Goal: Task Accomplishment & Management: Complete application form

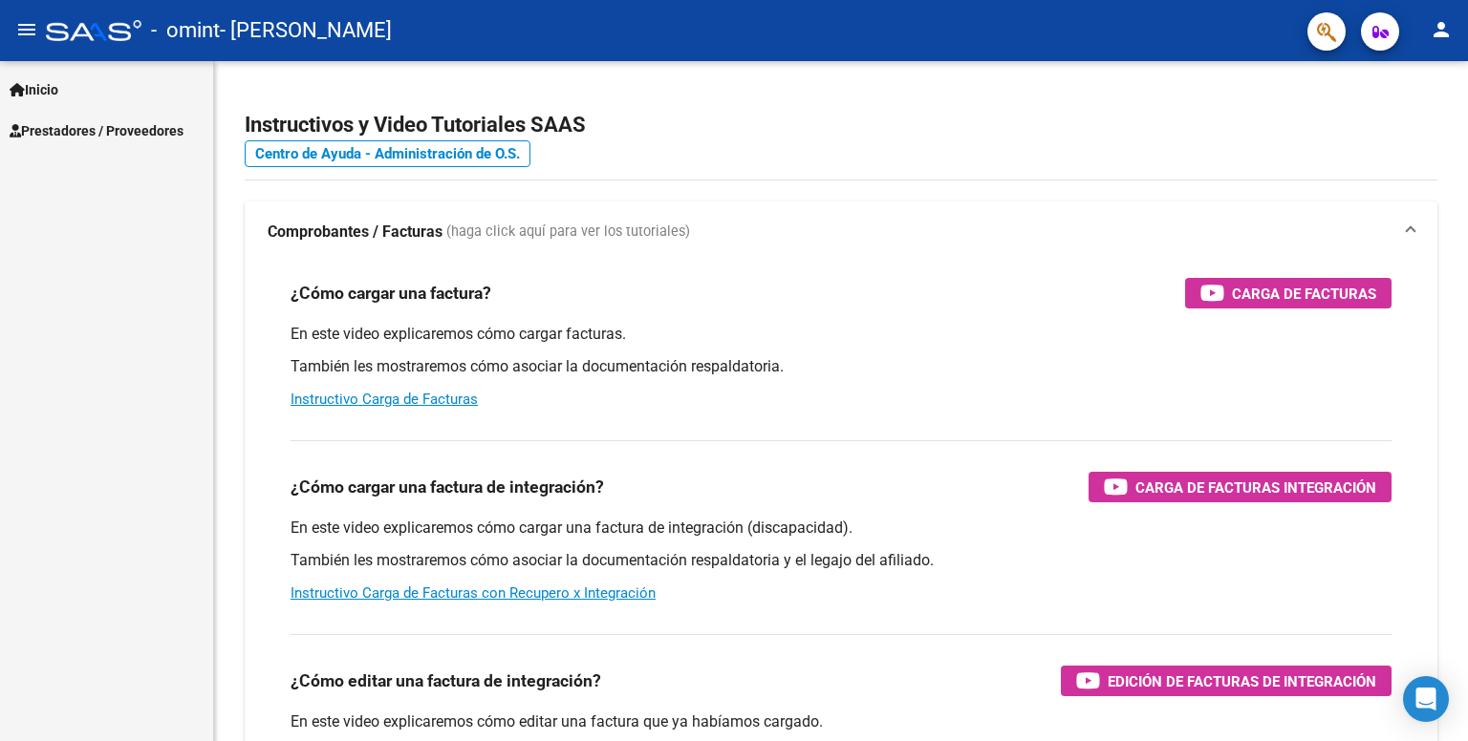
click at [54, 133] on span "Prestadores / Proveedores" at bounding box center [97, 130] width 174 height 21
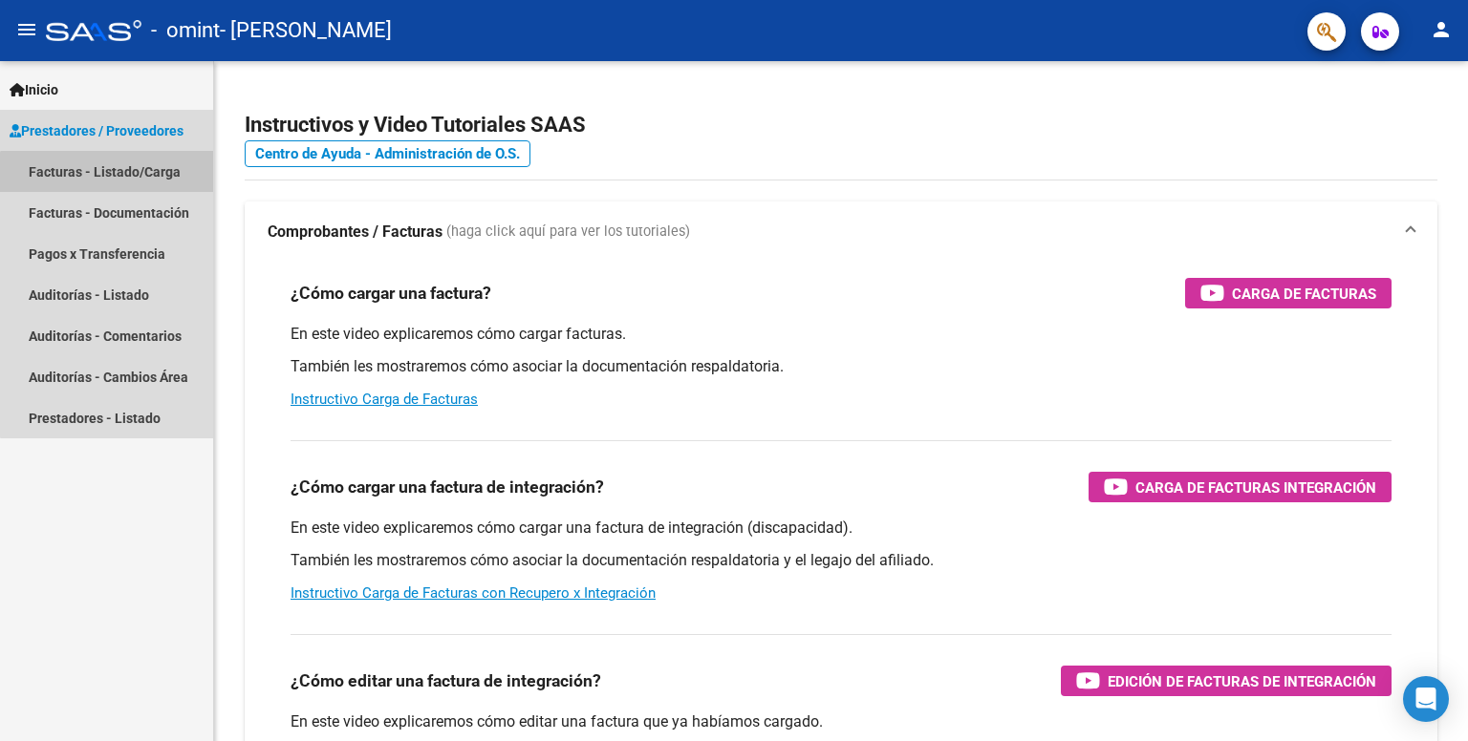
click at [119, 179] on link "Facturas - Listado/Carga" at bounding box center [106, 171] width 213 height 41
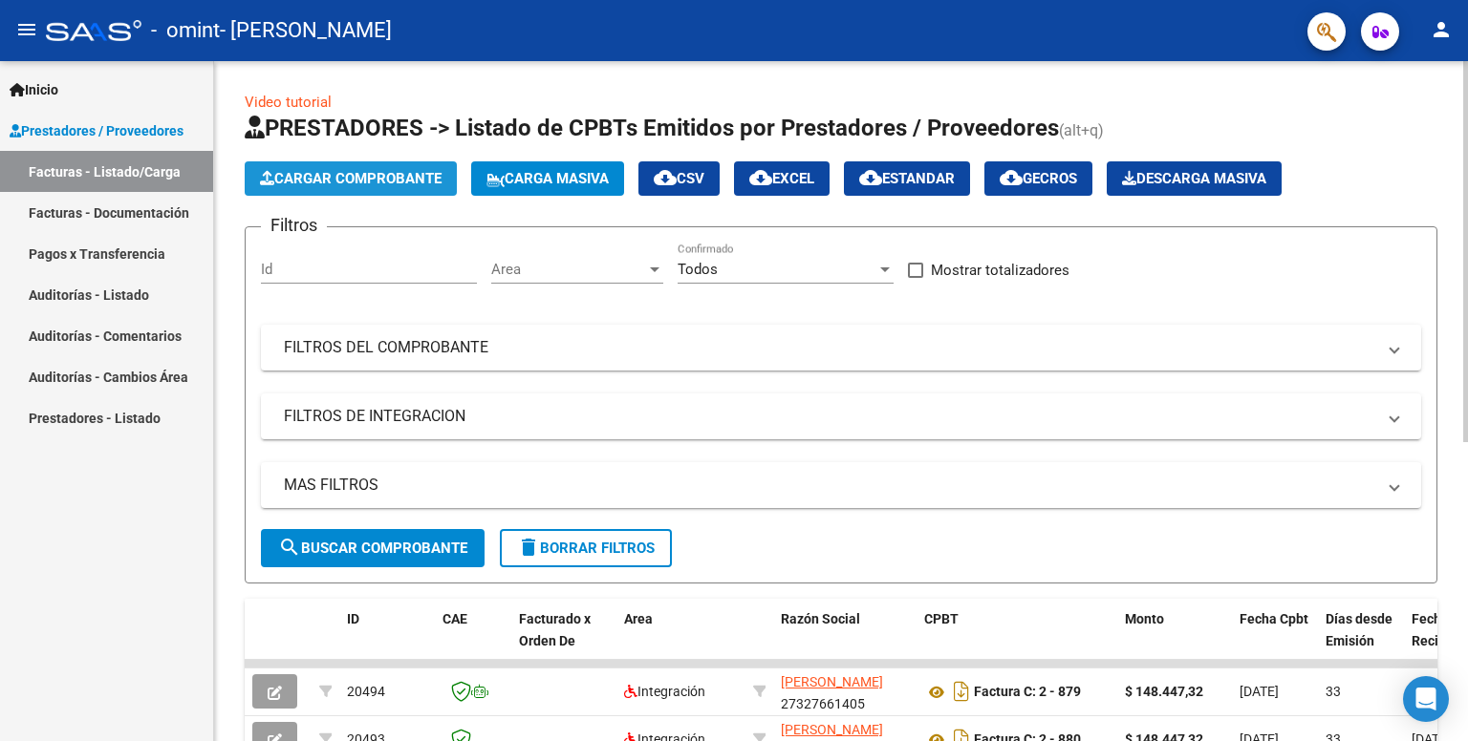
click at [353, 183] on span "Cargar Comprobante" at bounding box center [351, 178] width 182 height 17
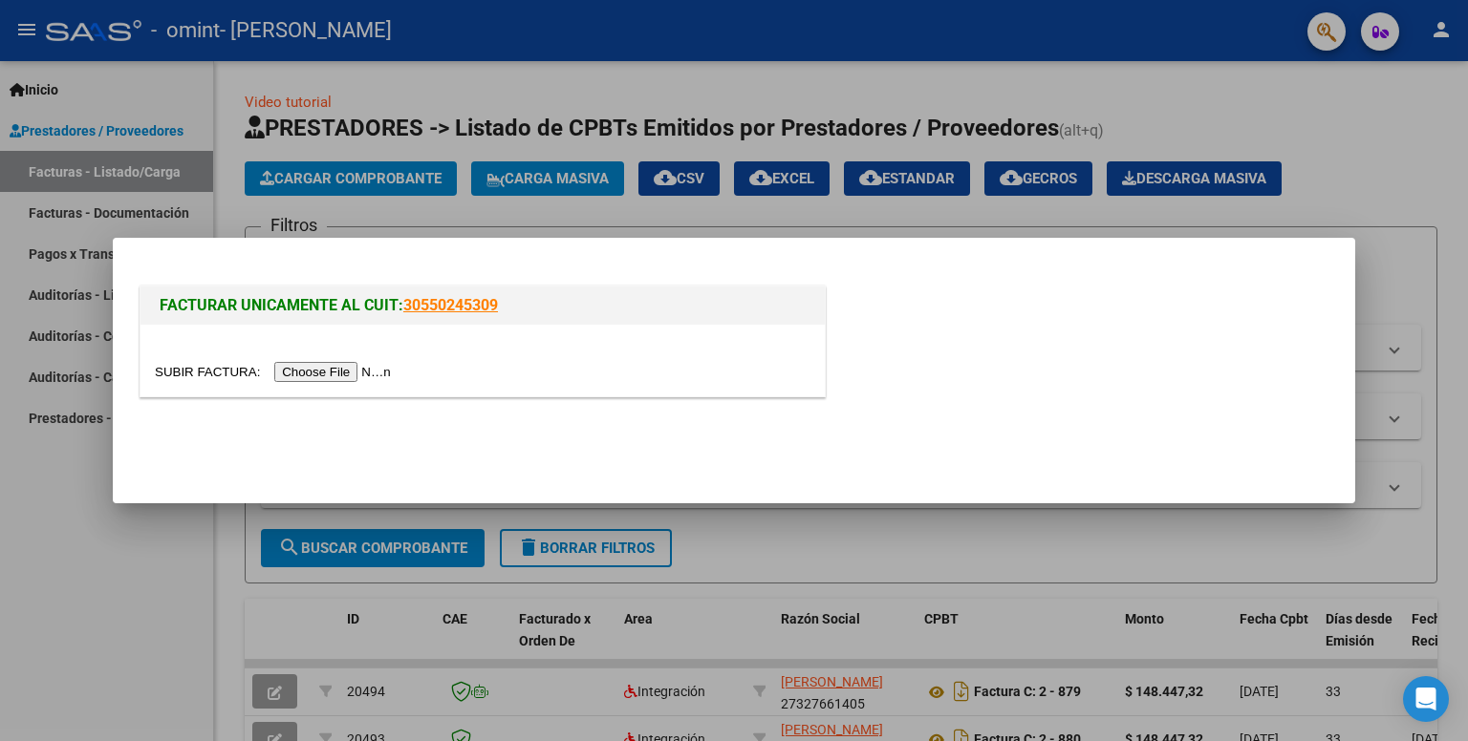
click at [307, 378] on input "file" at bounding box center [276, 372] width 242 height 20
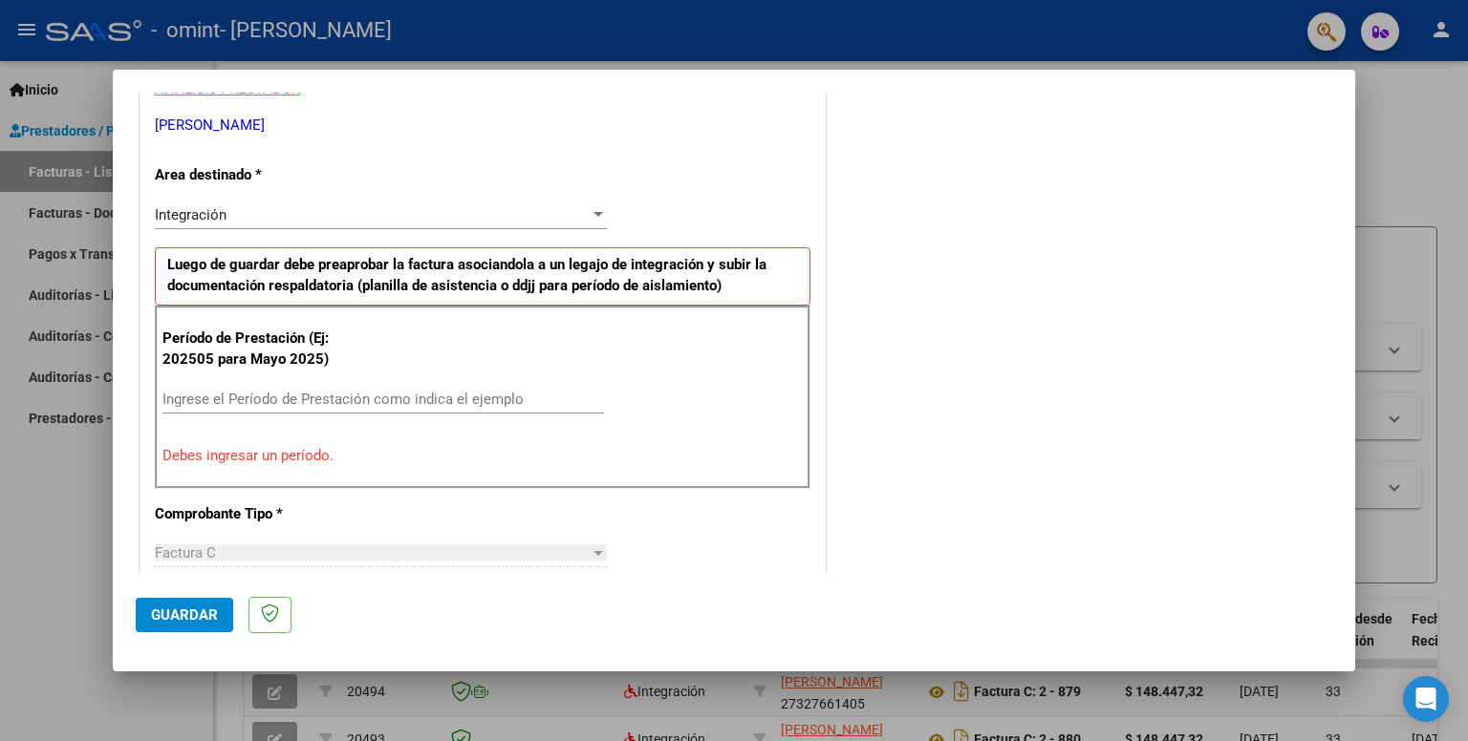
scroll to position [518, 0]
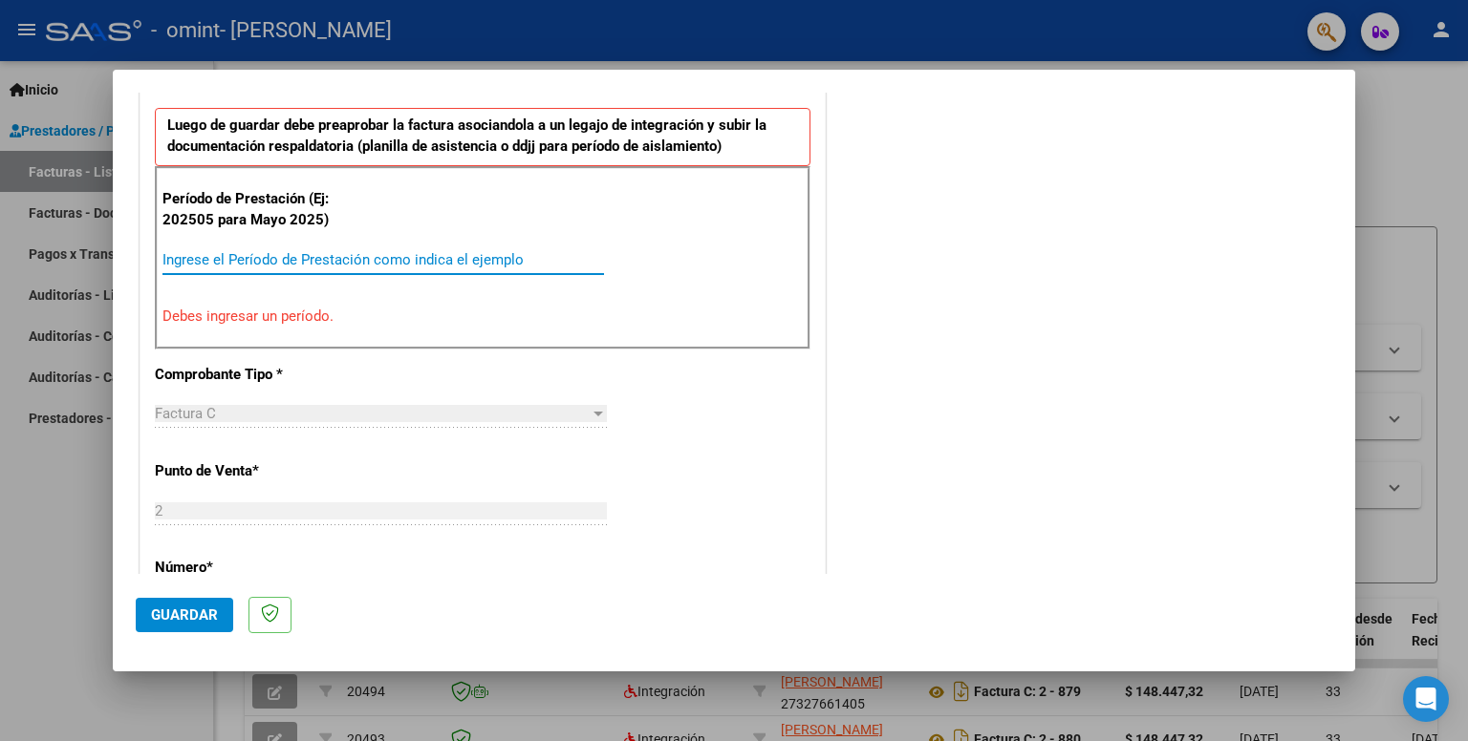
click at [210, 265] on input "Ingrese el Período de Prestación como indica el ejemplo" at bounding box center [382, 259] width 441 height 17
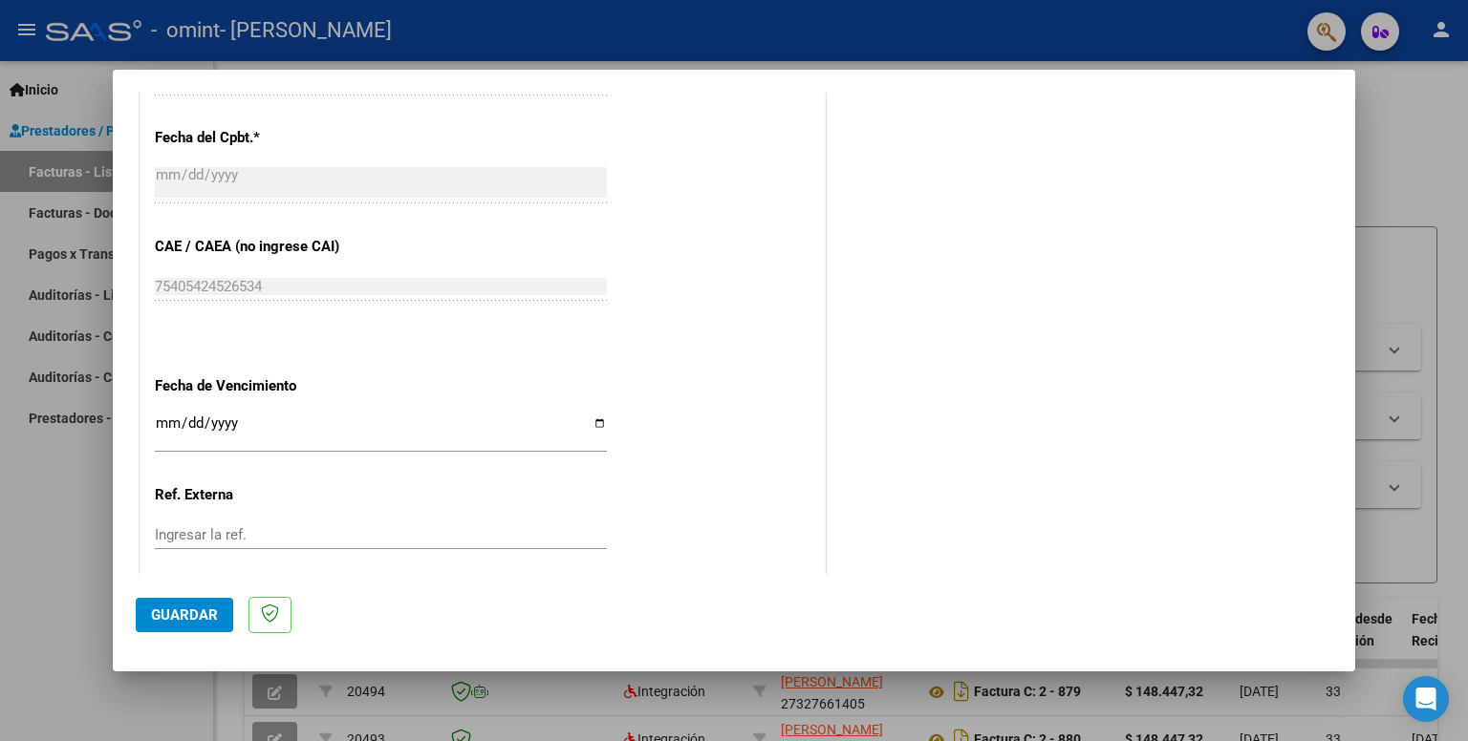
scroll to position [1187, 0]
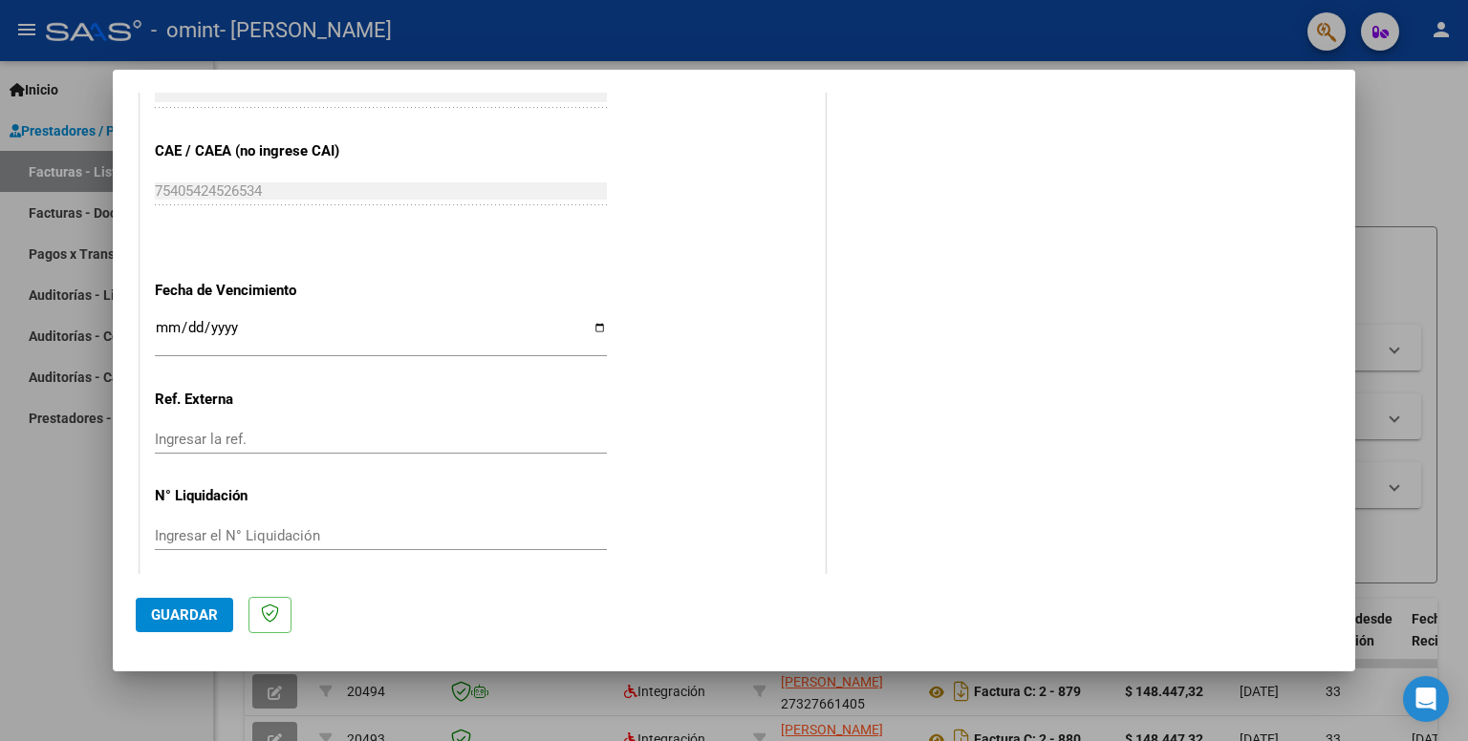
type input "202509"
click at [589, 329] on input "Ingresar la fecha" at bounding box center [381, 335] width 452 height 31
type input "[DATE]"
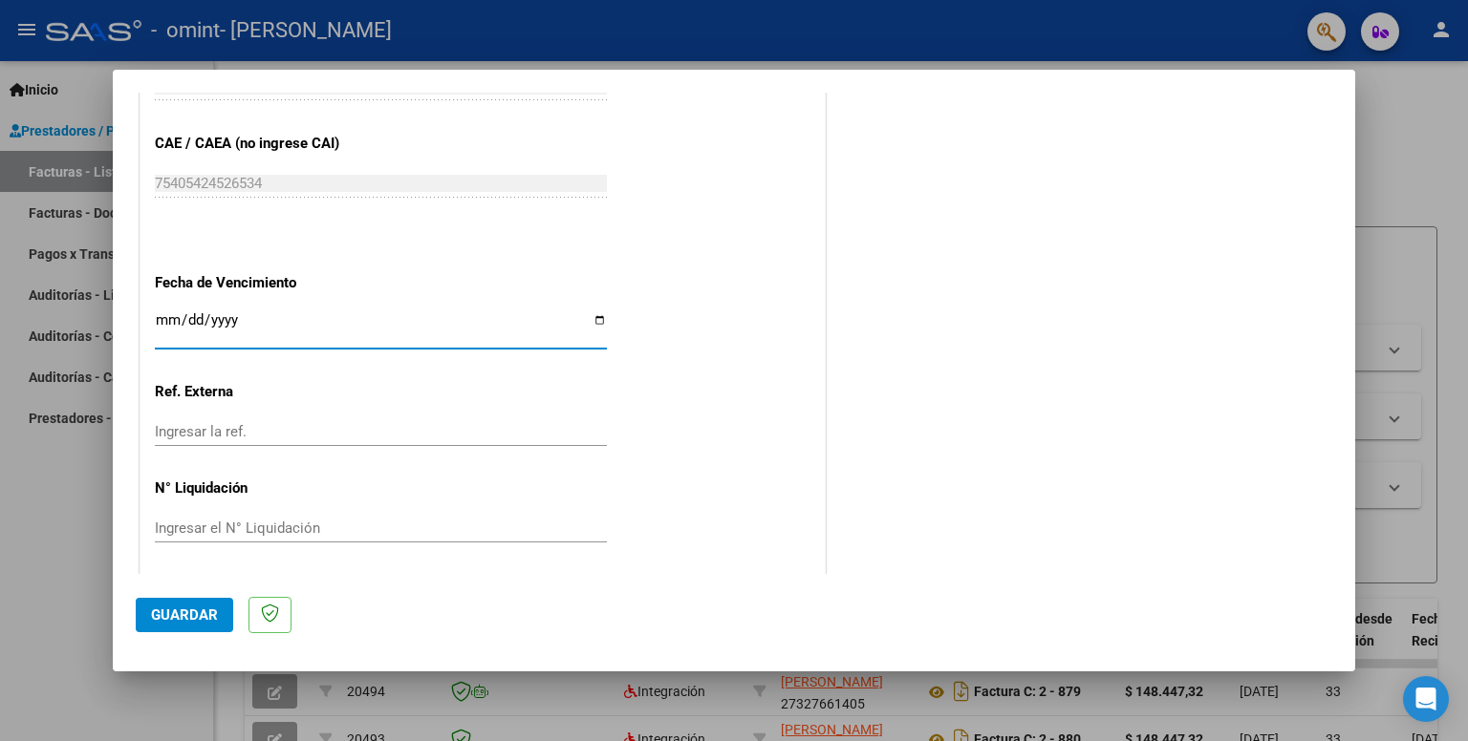
scroll to position [1196, 0]
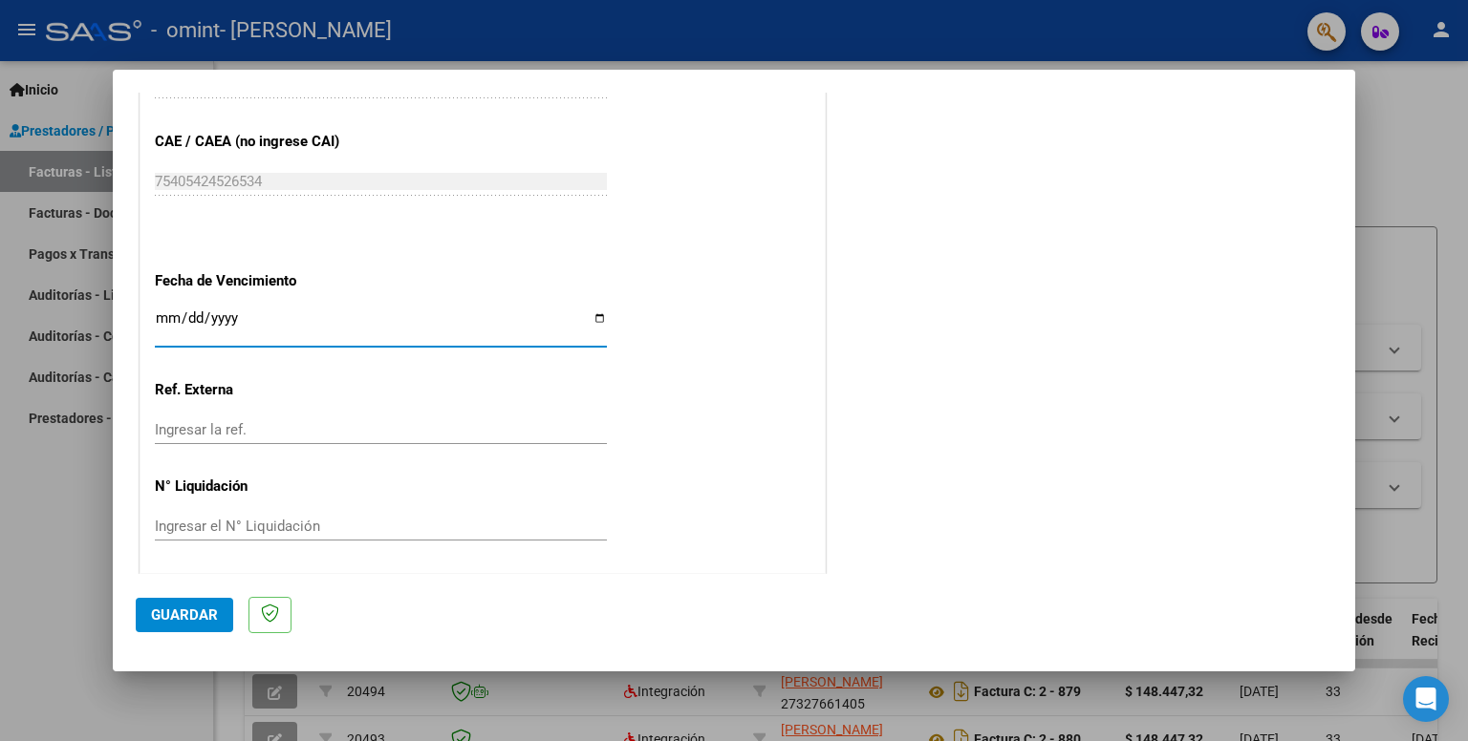
click at [198, 614] on span "Guardar" at bounding box center [184, 615] width 67 height 17
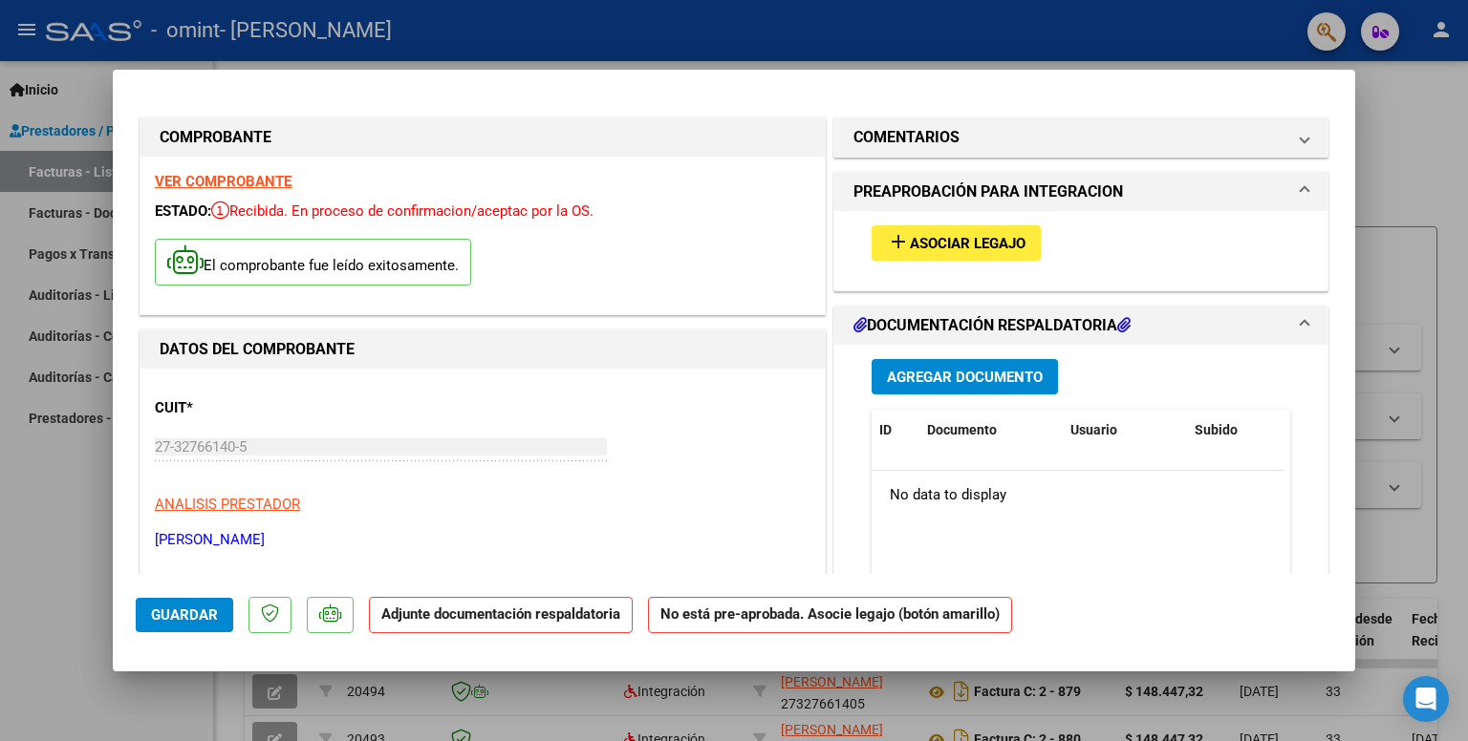
click at [946, 245] on span "Asociar Legajo" at bounding box center [968, 243] width 116 height 17
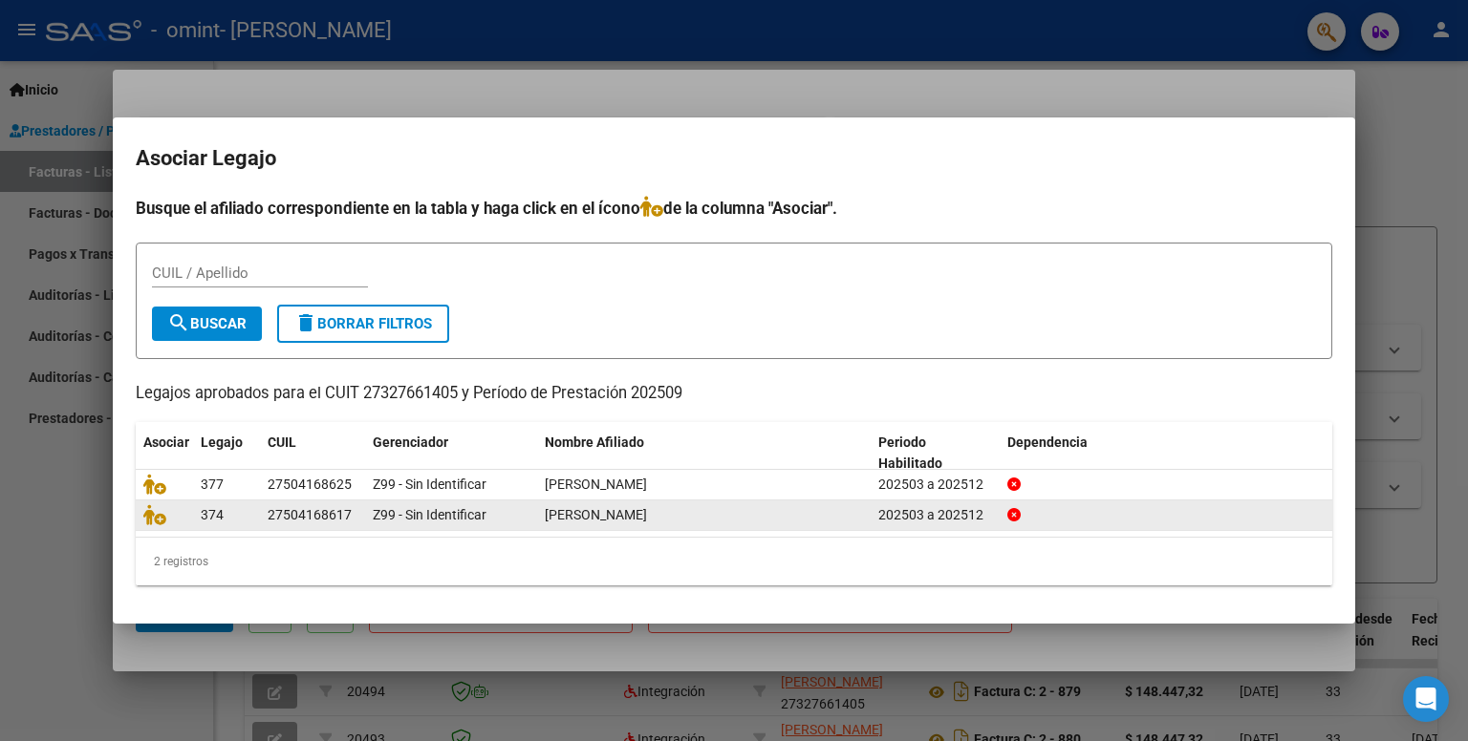
click at [626, 516] on span "[PERSON_NAME]" at bounding box center [596, 514] width 102 height 15
click at [158, 509] on icon at bounding box center [154, 514] width 23 height 21
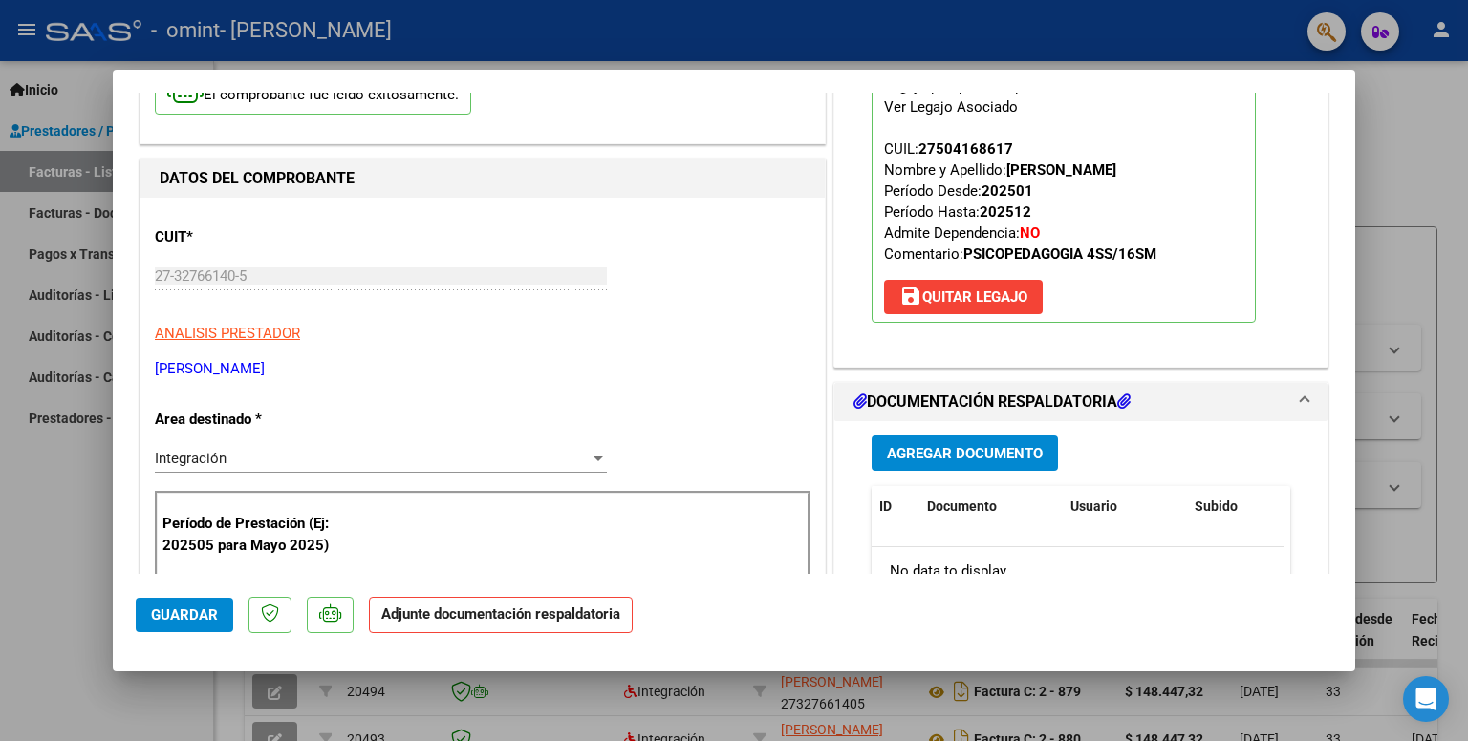
scroll to position [191, 0]
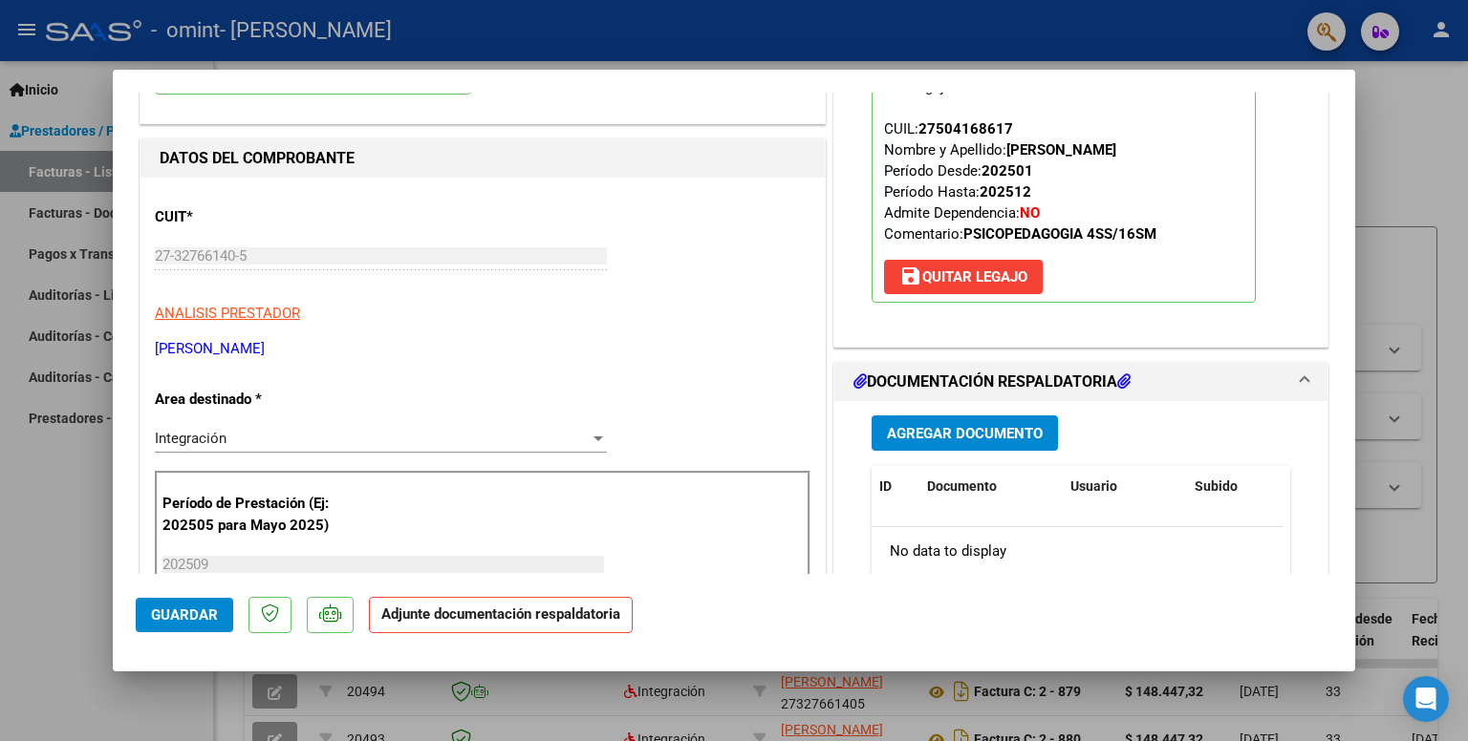
click at [953, 427] on span "Agregar Documento" at bounding box center [965, 433] width 156 height 17
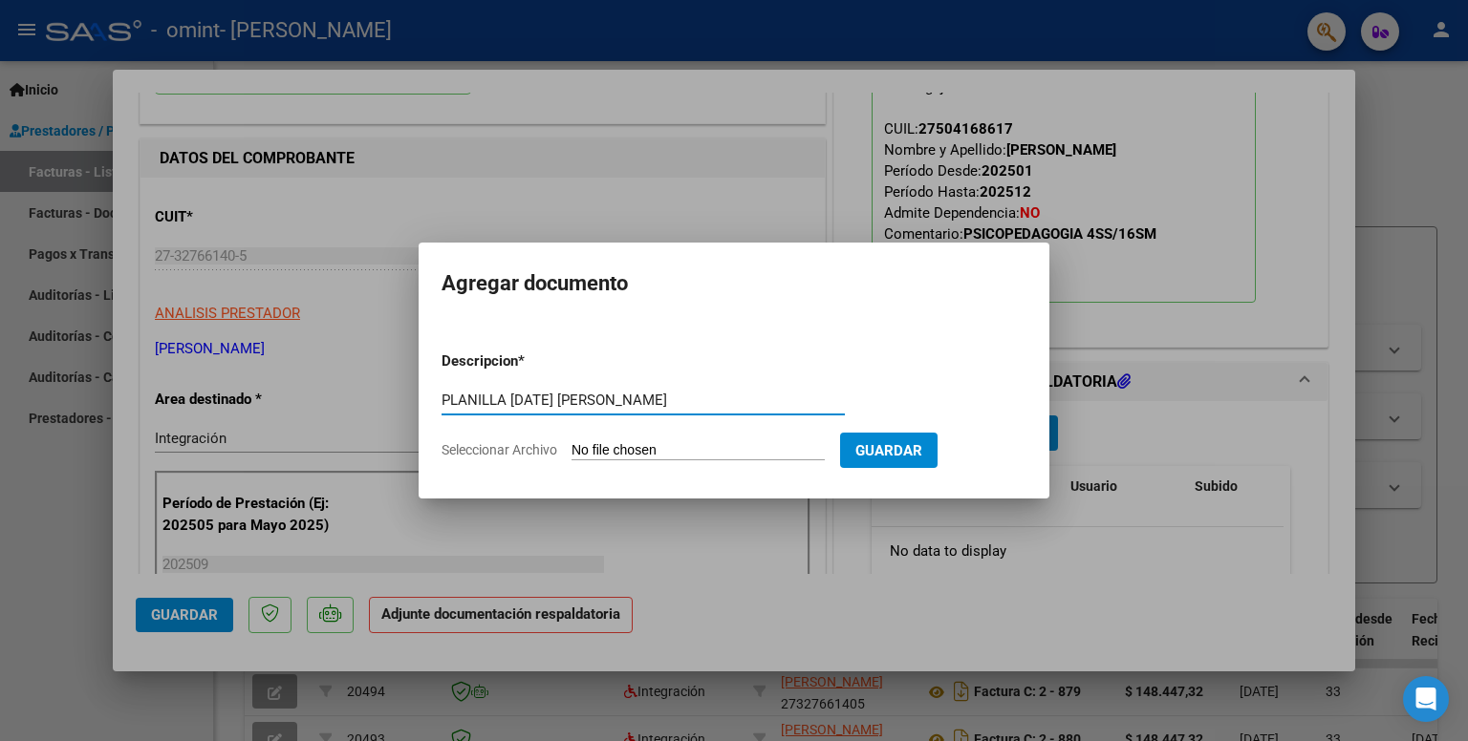
type input "PLANILLA [DATE] [PERSON_NAME]"
click at [718, 446] on input "Seleccionar Archivo" at bounding box center [697, 451] width 253 height 18
type input "C:\fakepath\PLANILLA FIRMADA [PERSON_NAME] [DATE].jpg"
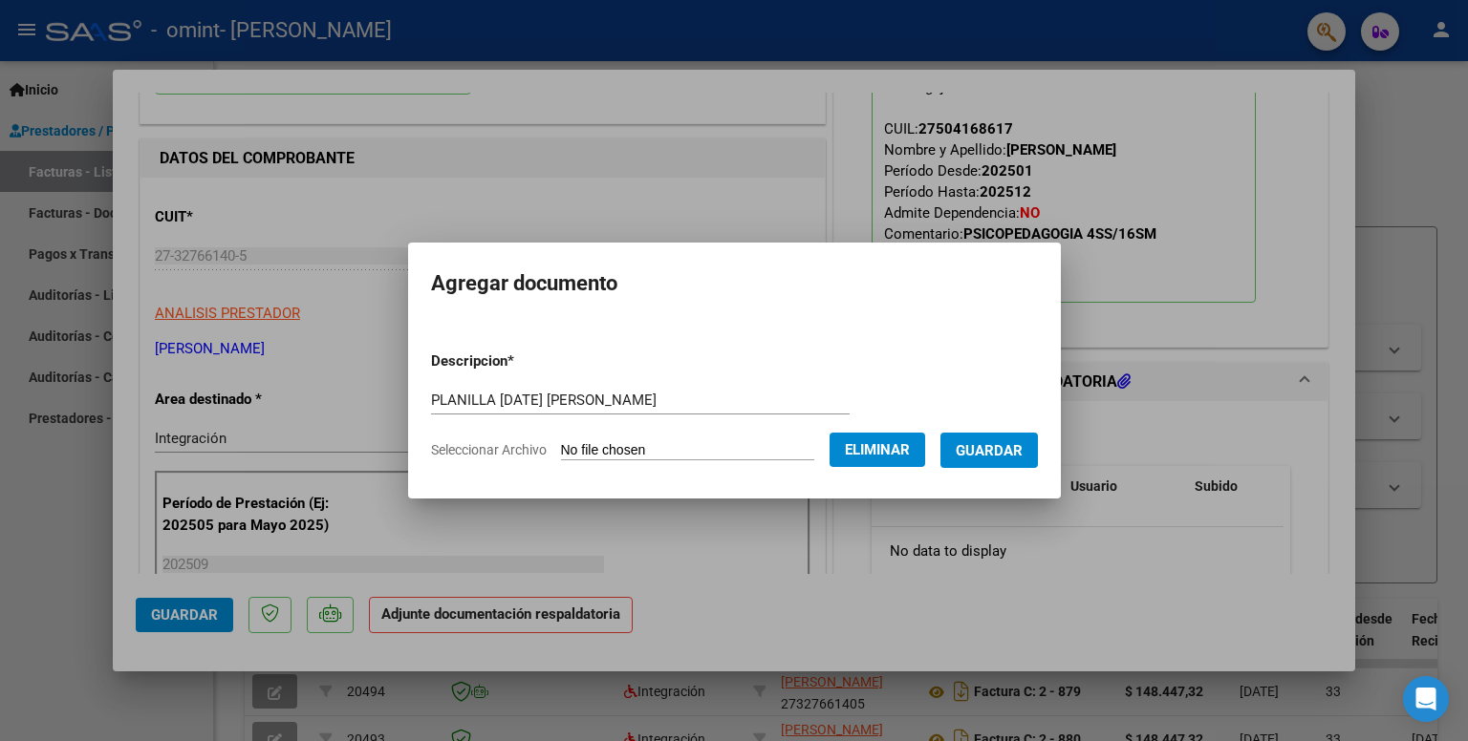
click at [1002, 448] on span "Guardar" at bounding box center [988, 450] width 67 height 17
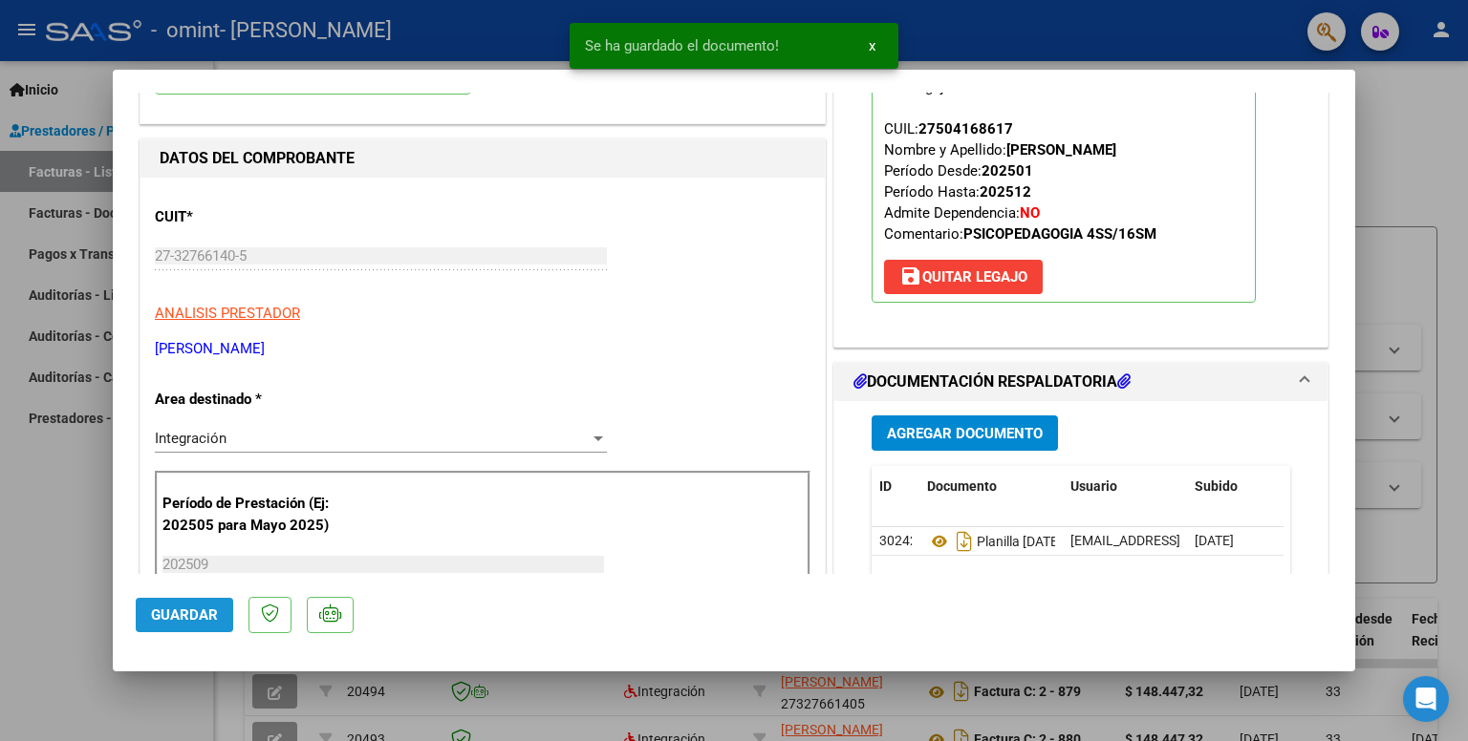
click at [177, 622] on span "Guardar" at bounding box center [184, 615] width 67 height 17
click at [63, 490] on div at bounding box center [734, 370] width 1468 height 741
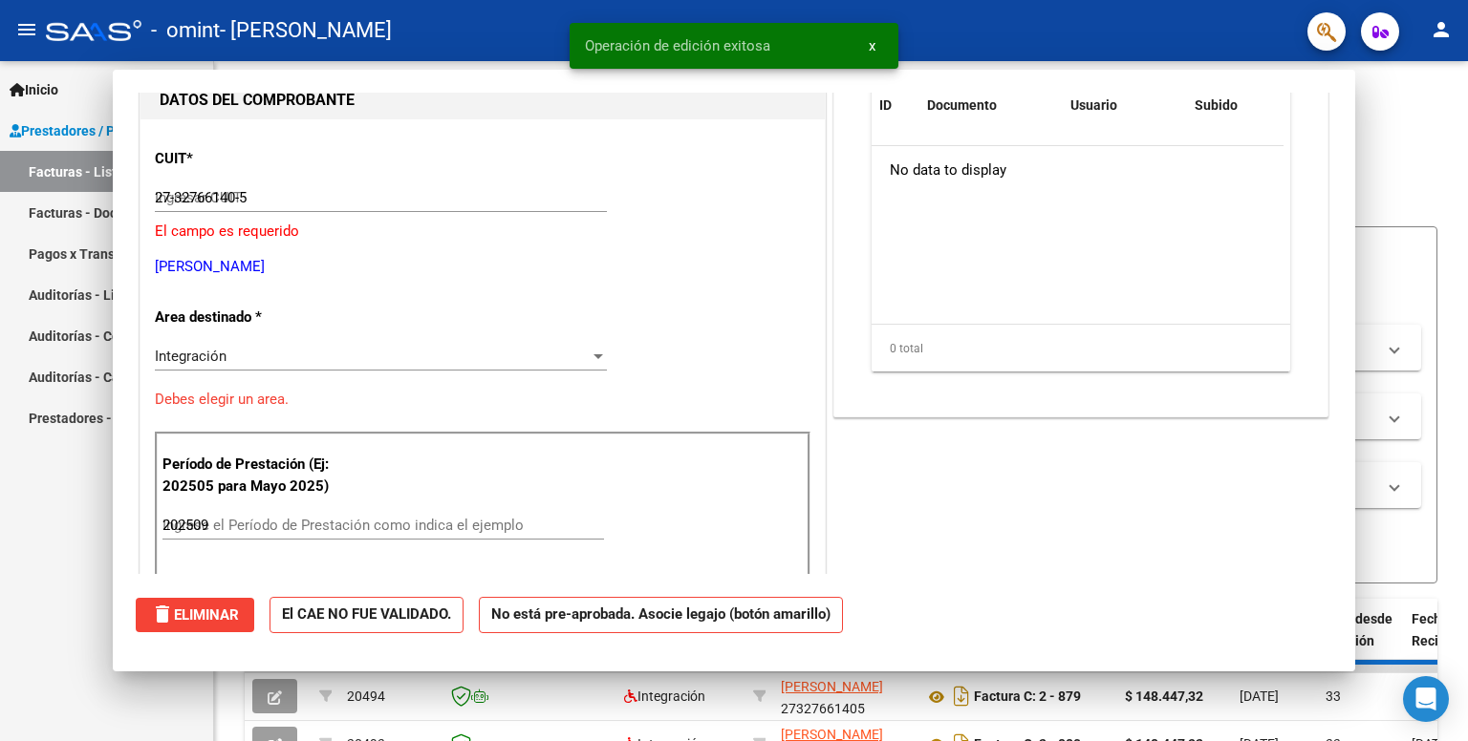
type input "$ 0,00"
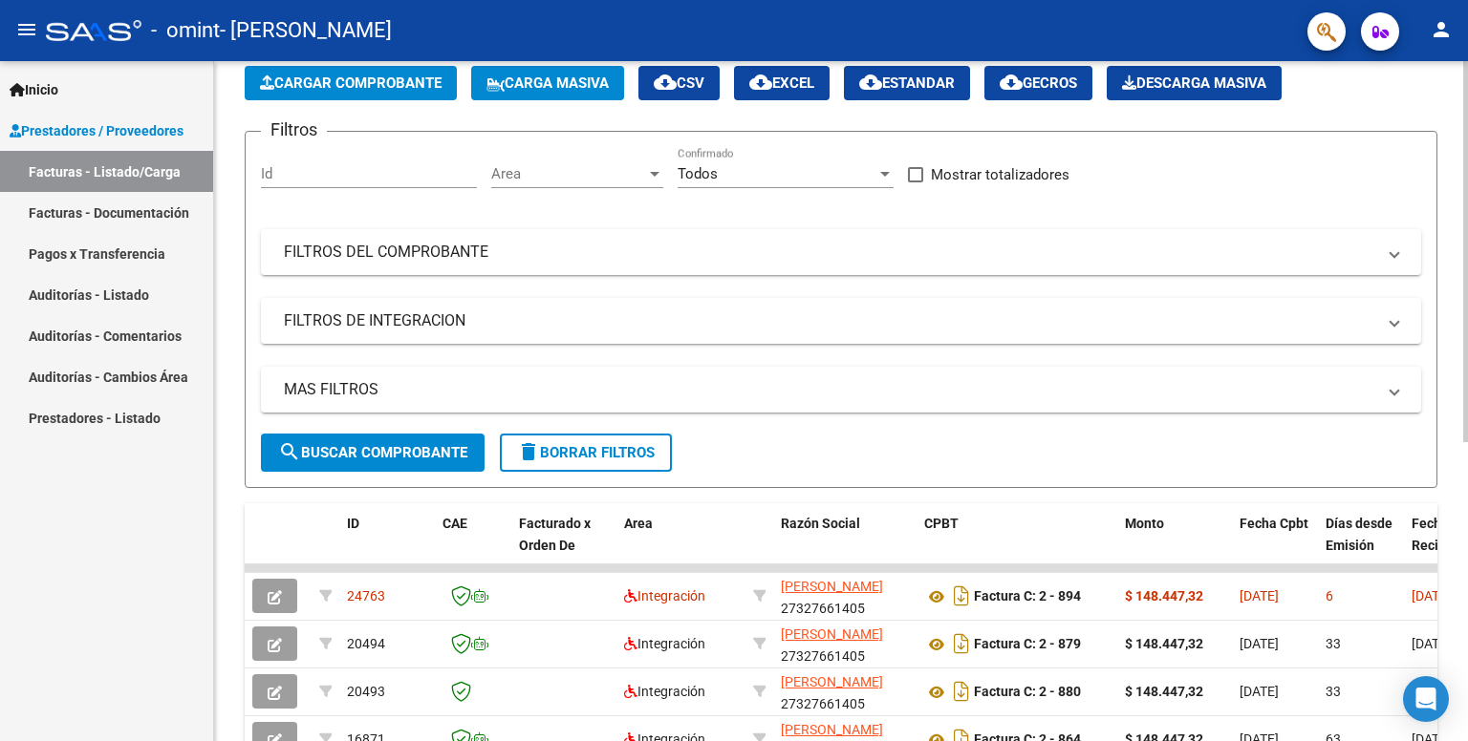
scroll to position [0, 0]
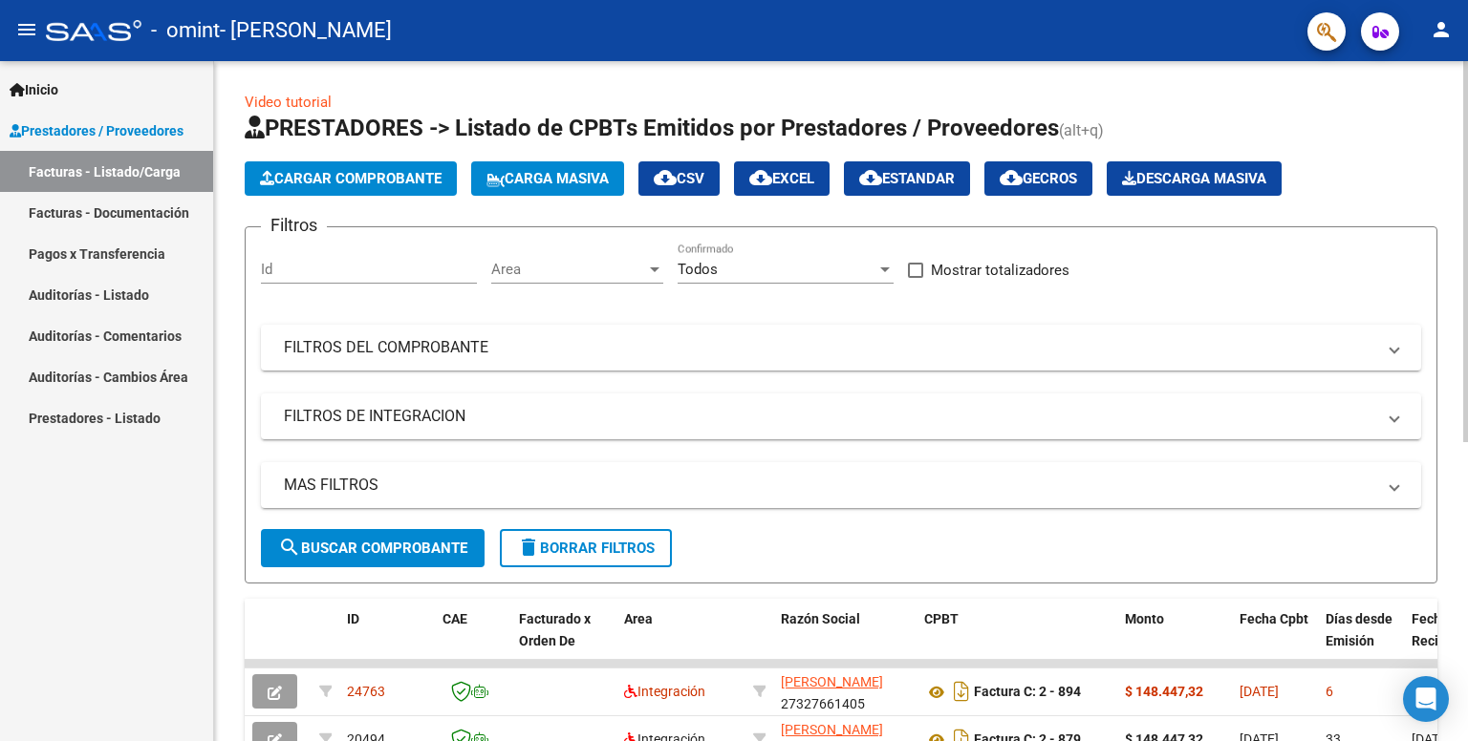
click at [341, 181] on span "Cargar Comprobante" at bounding box center [351, 178] width 182 height 17
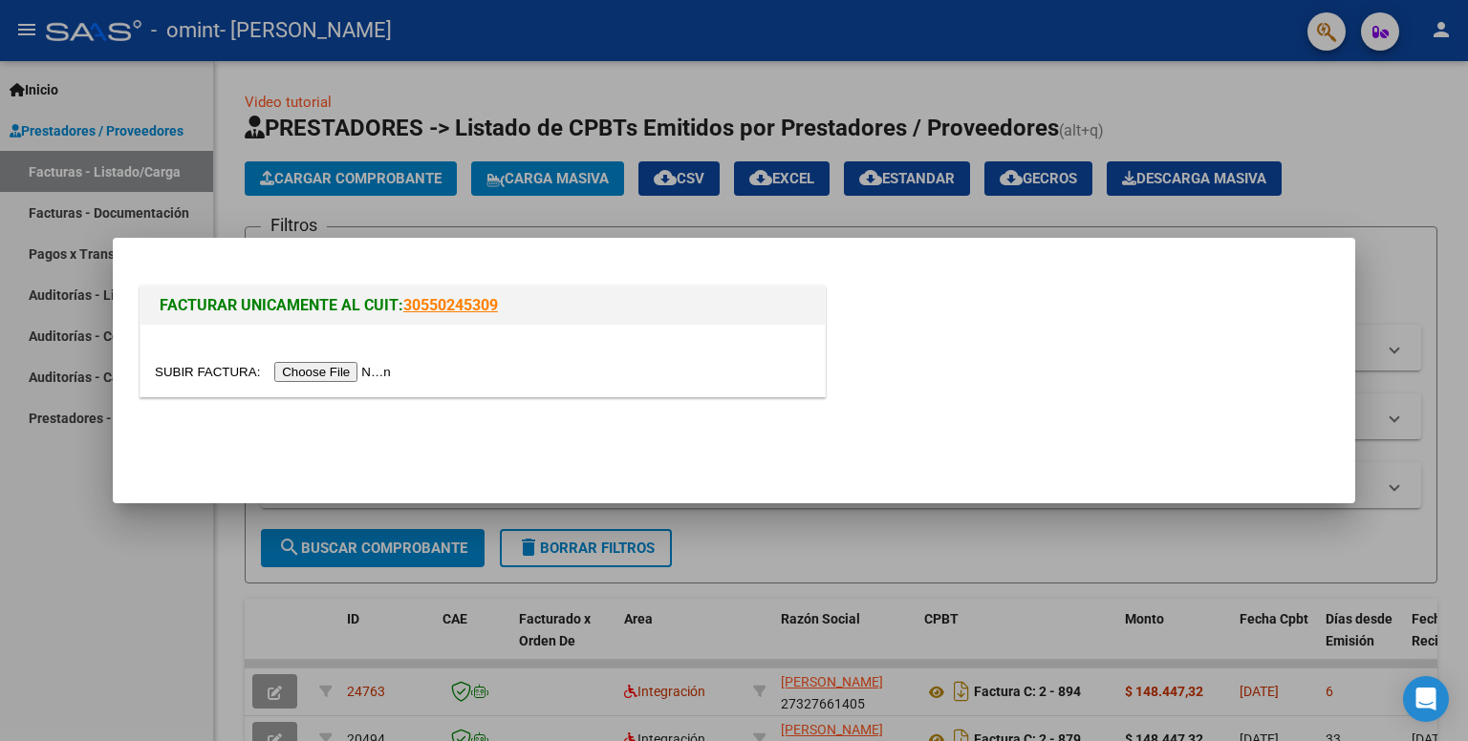
click at [346, 368] on input "file" at bounding box center [276, 372] width 242 height 20
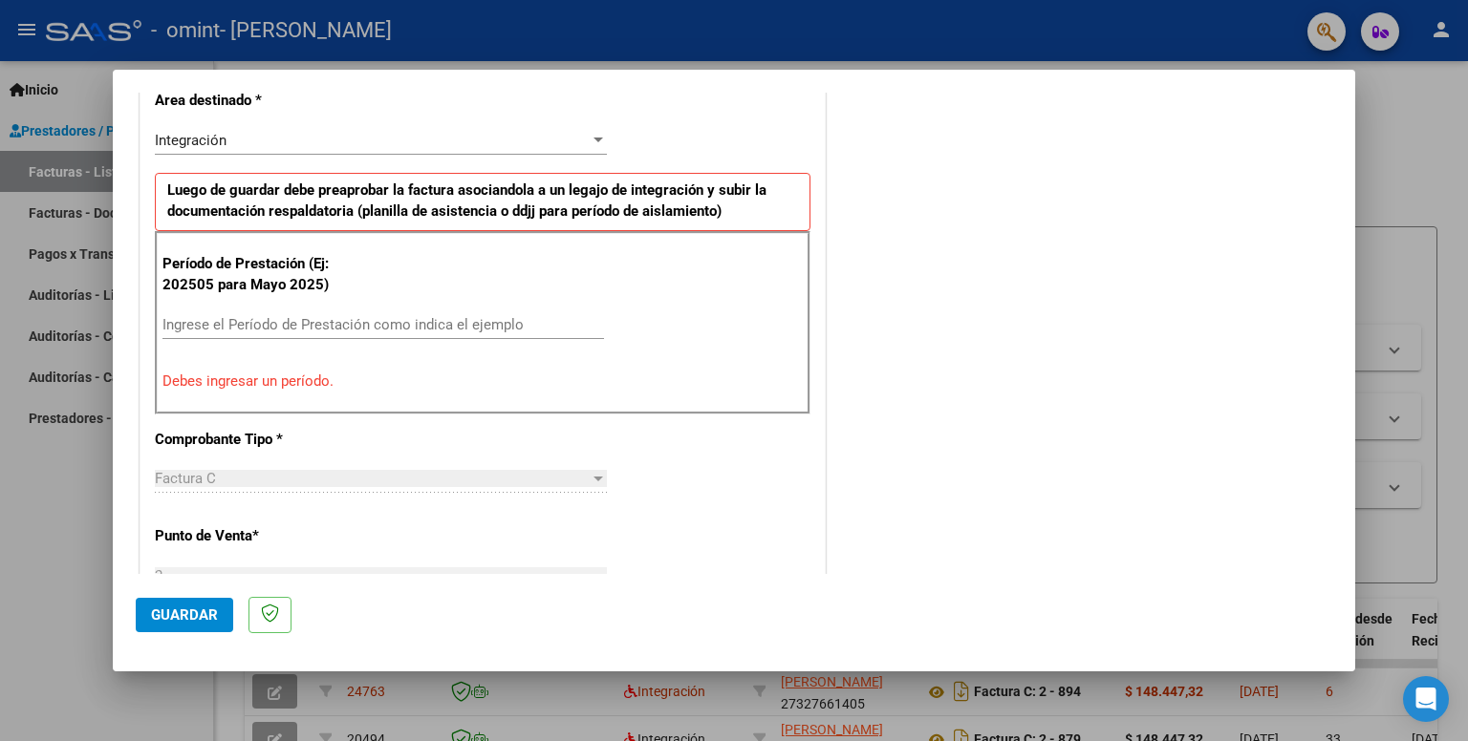
scroll to position [482, 0]
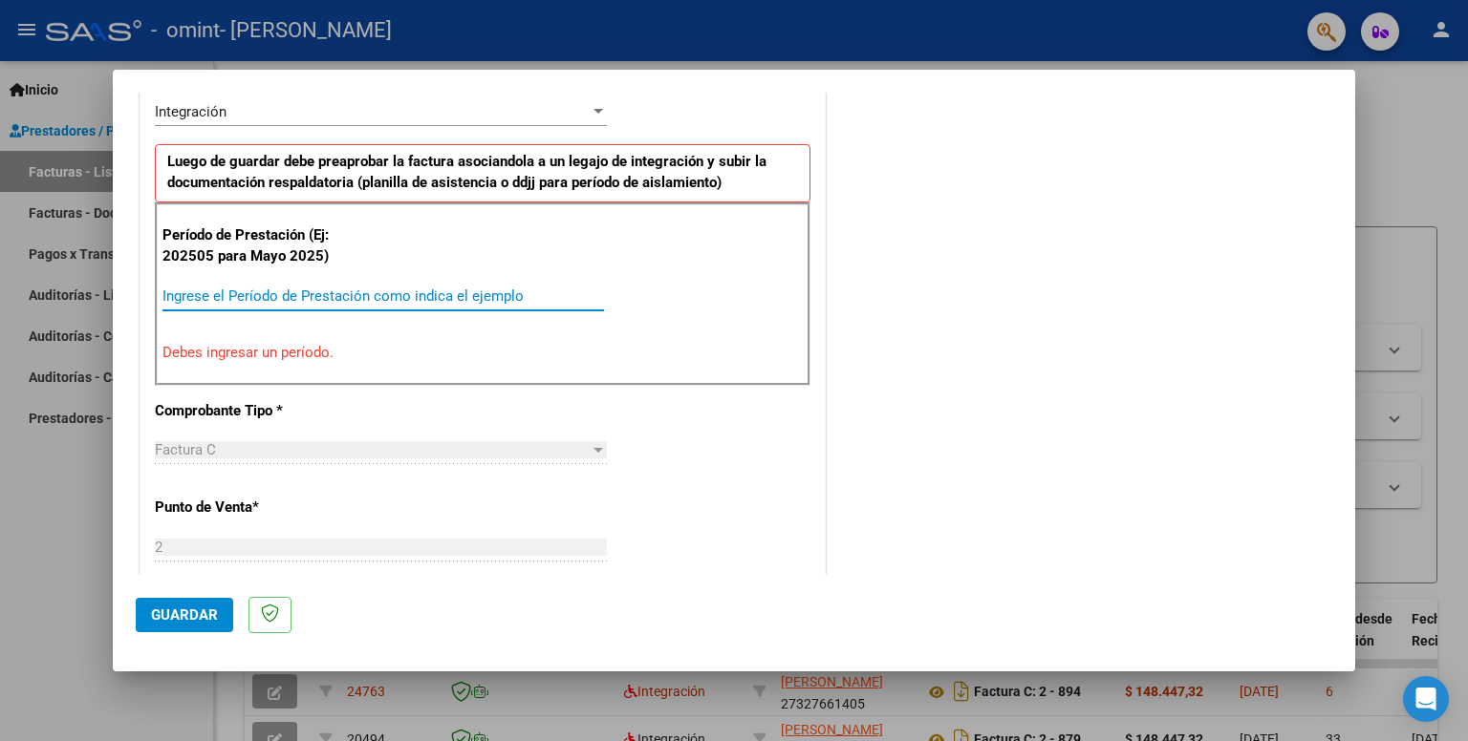
click at [279, 295] on input "Ingrese el Período de Prestación como indica el ejemplo" at bounding box center [382, 296] width 441 height 17
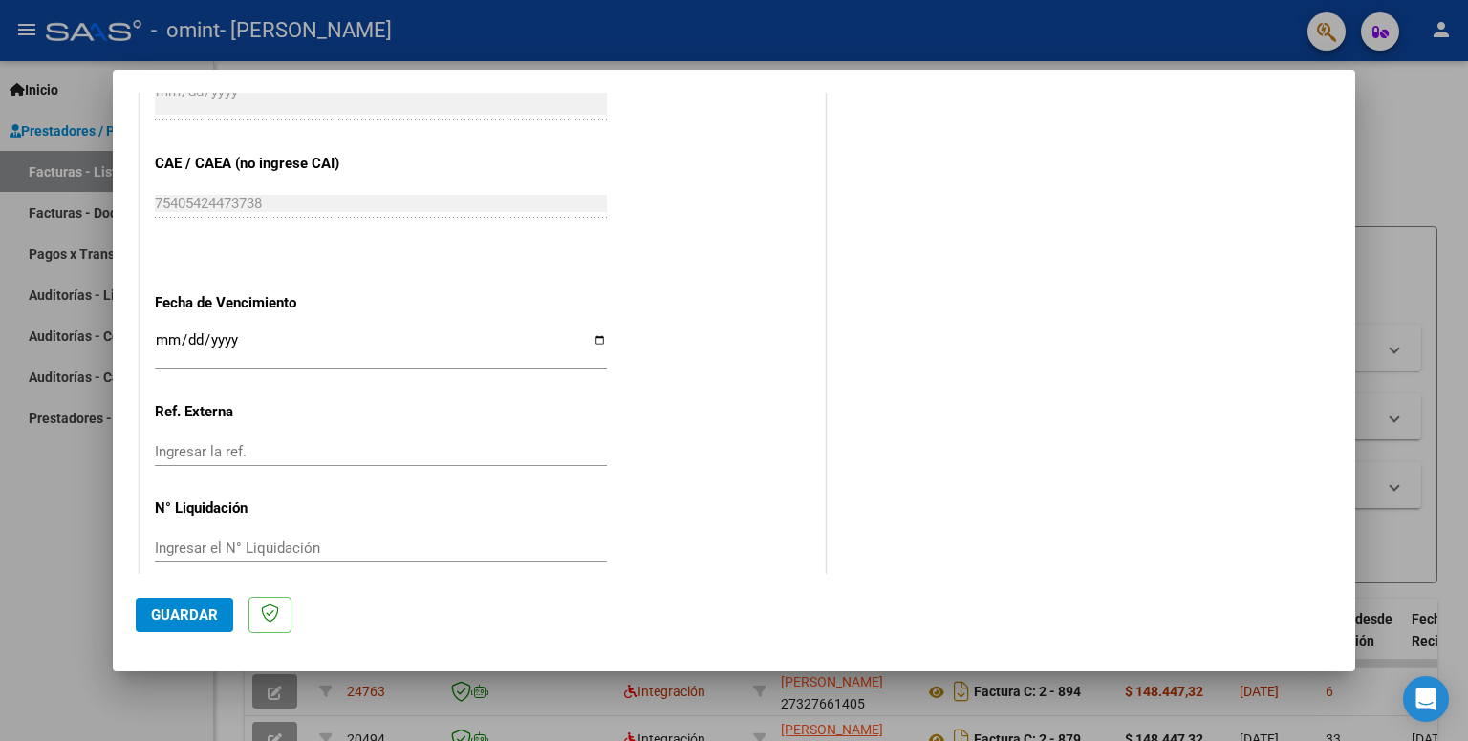
scroll to position [1196, 0]
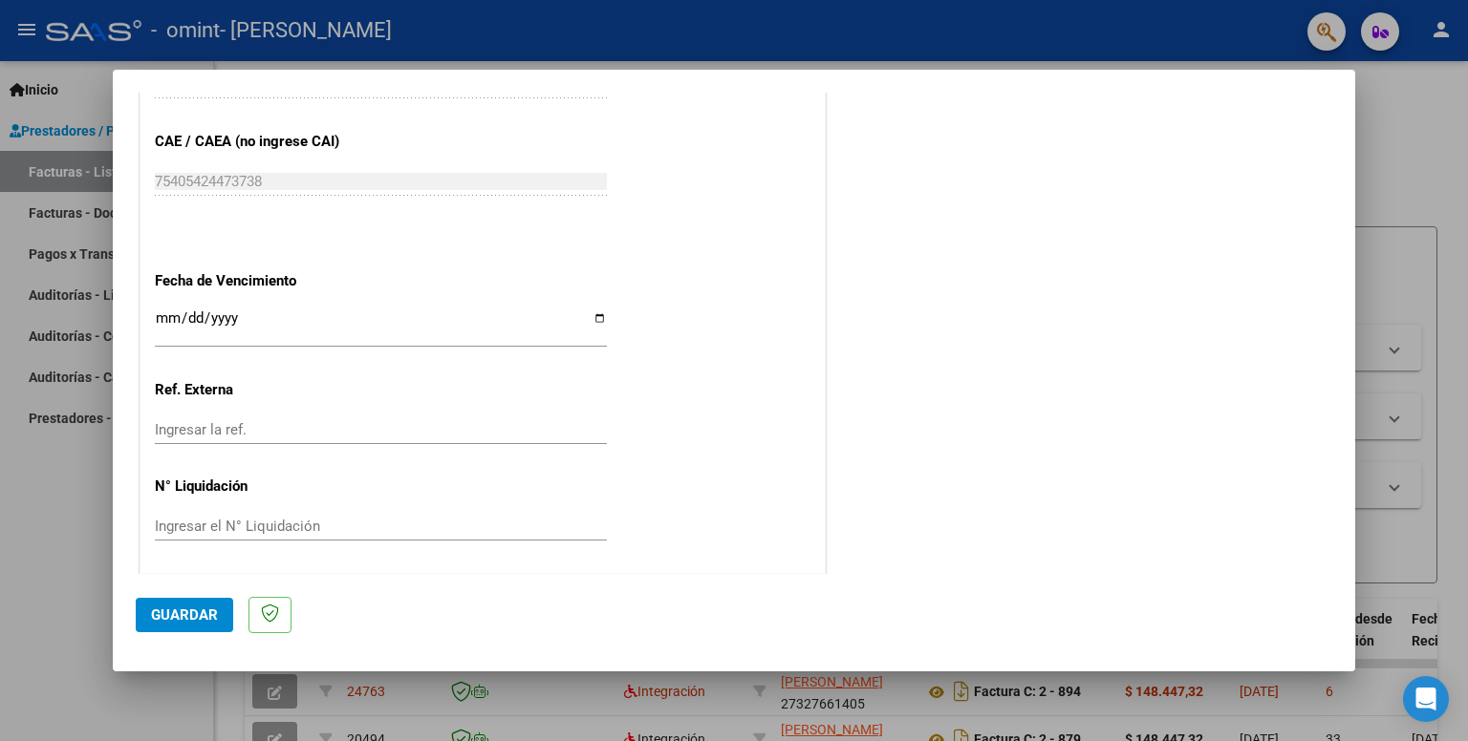
type input "202509"
click at [245, 312] on input "Ingresar la fecha" at bounding box center [381, 326] width 452 height 31
click at [589, 322] on input "Ingresar la fecha" at bounding box center [381, 326] width 452 height 31
type input "[DATE]"
click at [189, 618] on span "Guardar" at bounding box center [184, 615] width 67 height 17
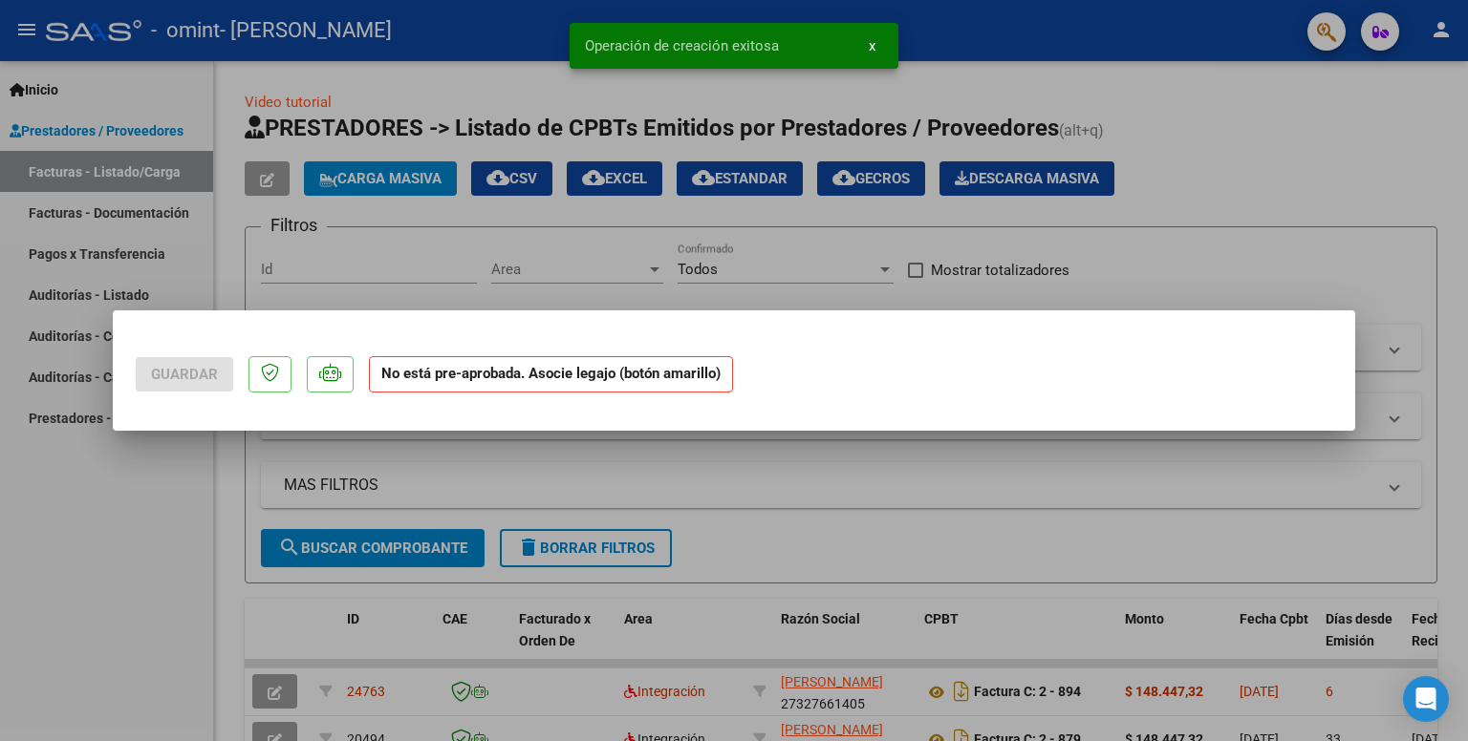
scroll to position [0, 0]
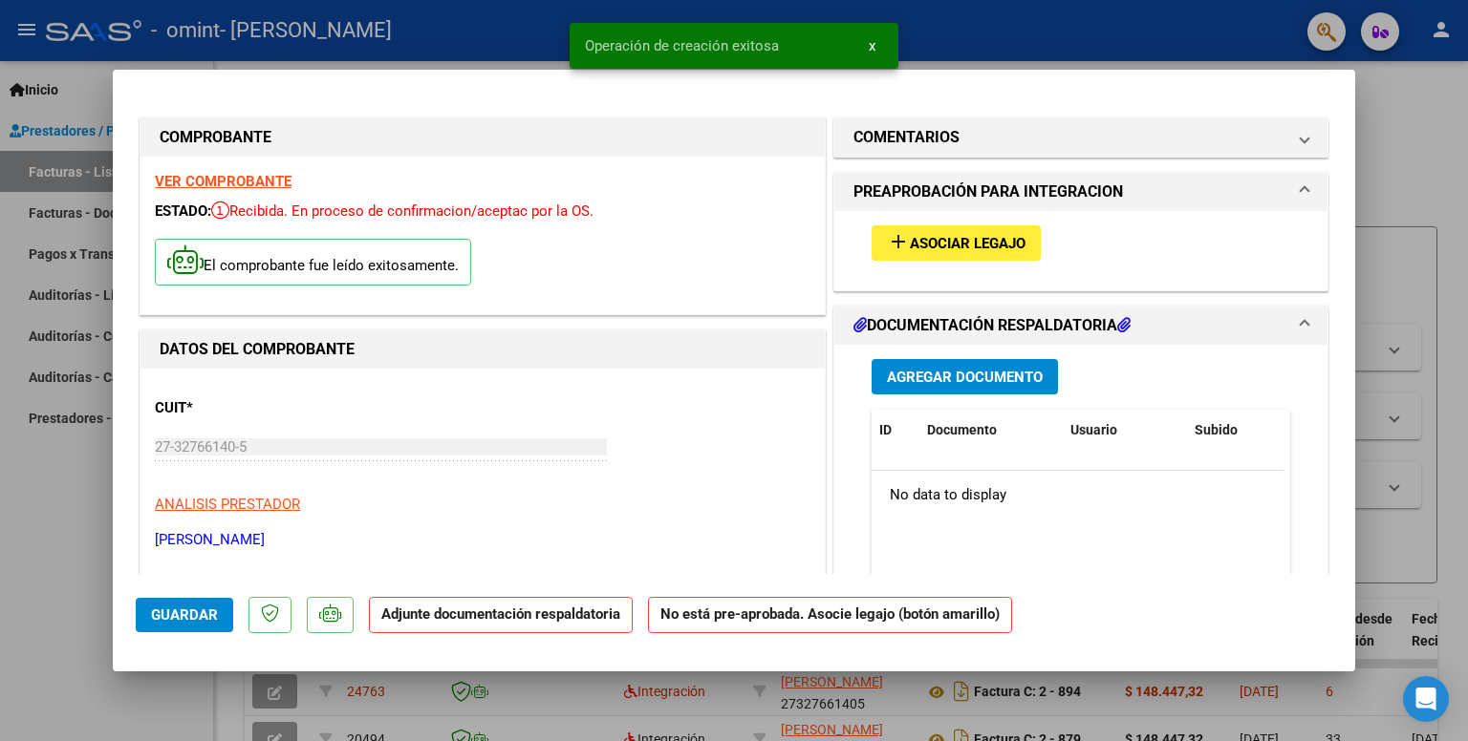
click at [941, 244] on span "Asociar Legajo" at bounding box center [968, 243] width 116 height 17
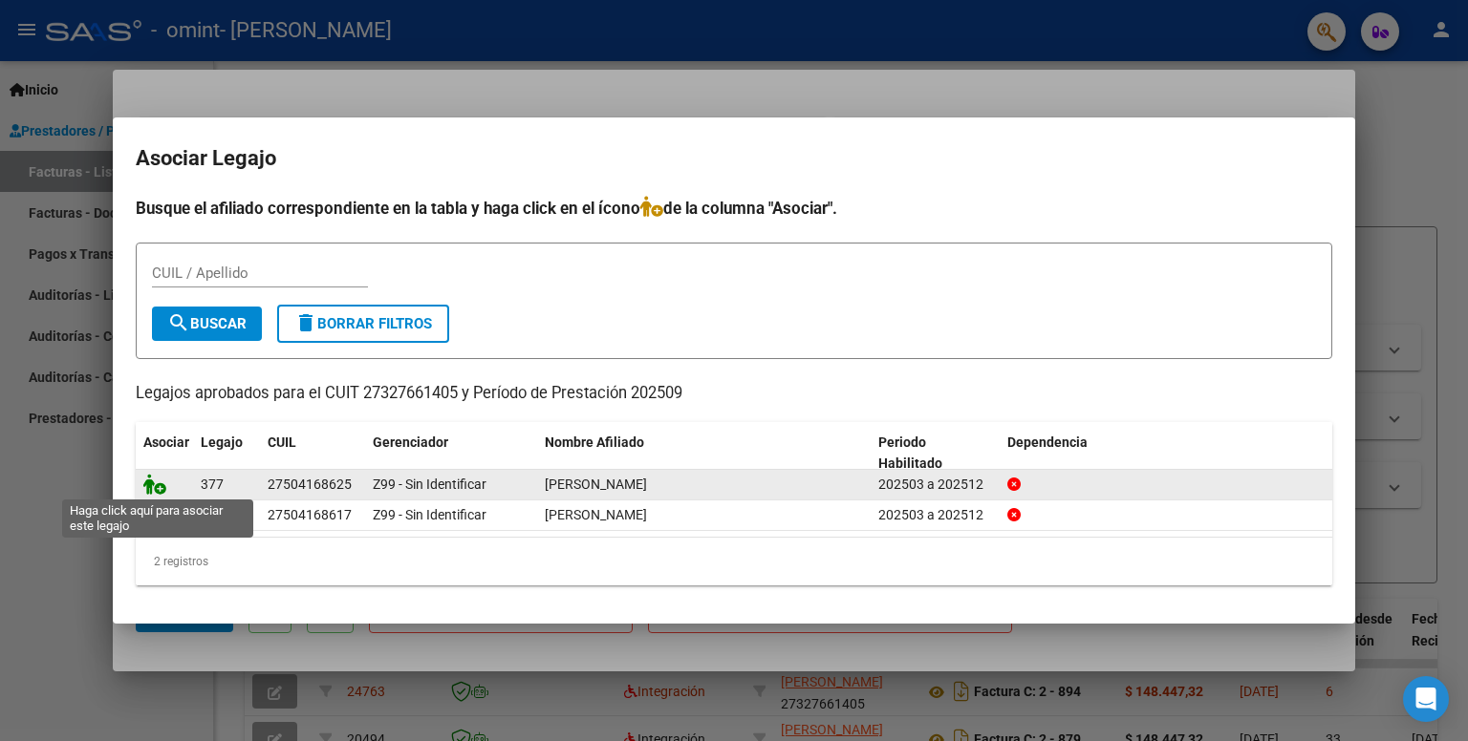
click at [161, 490] on icon at bounding box center [154, 484] width 23 height 21
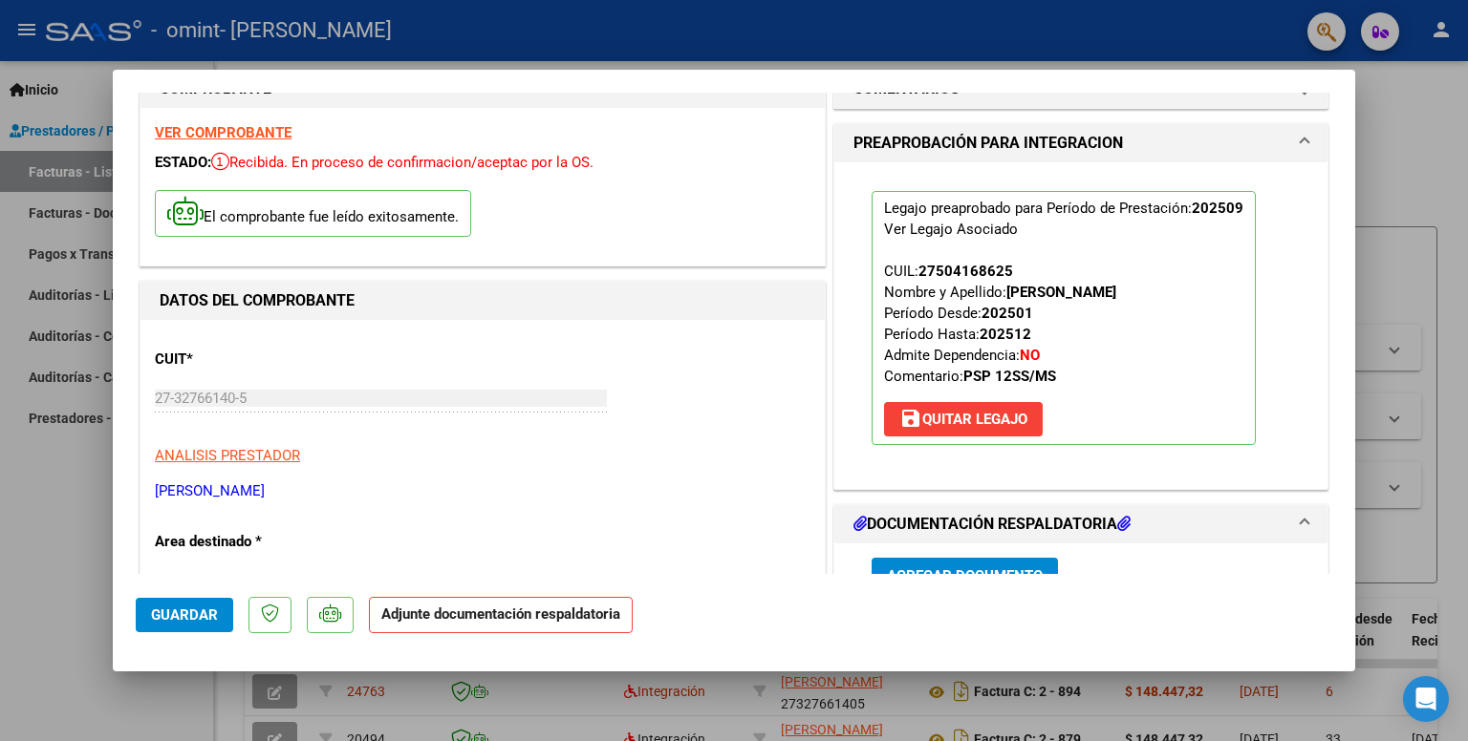
scroll to position [96, 0]
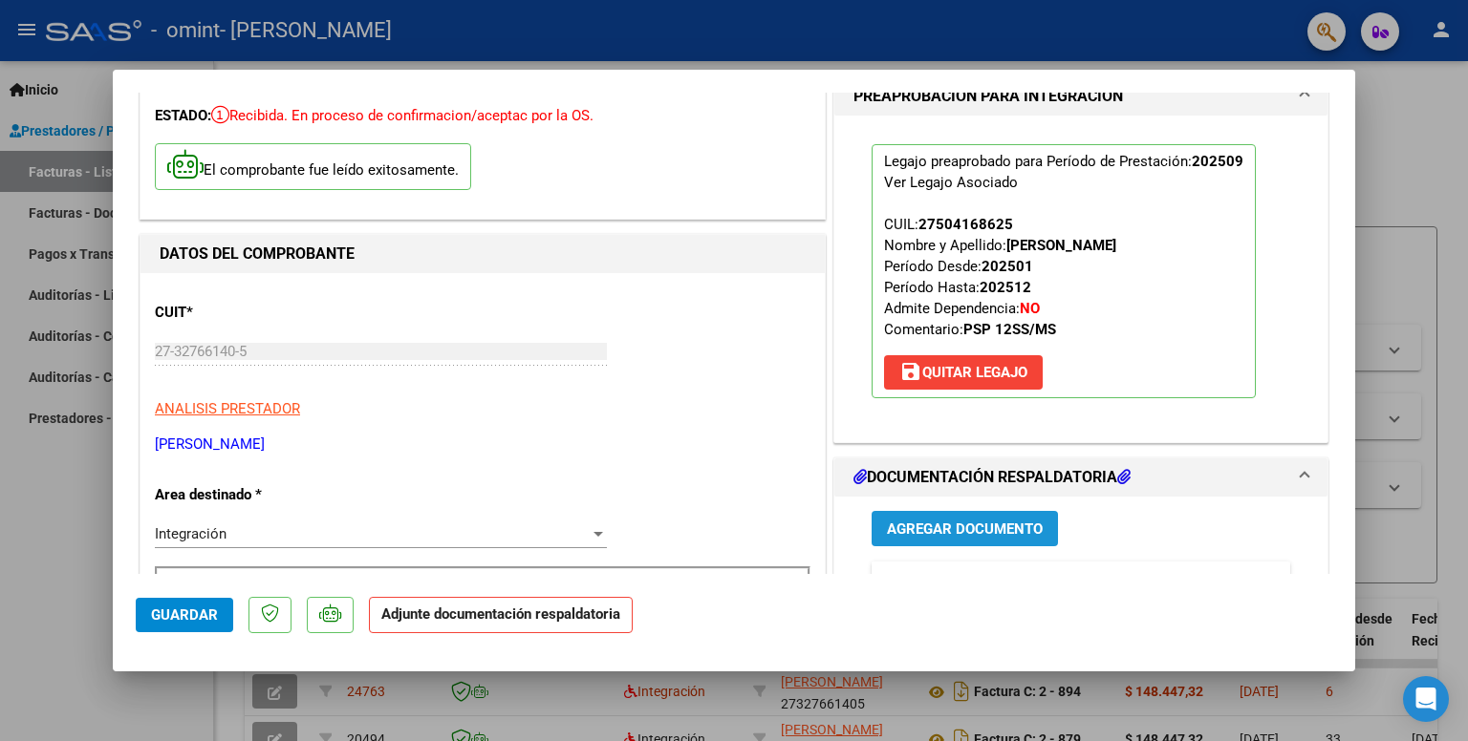
click at [932, 528] on span "Agregar Documento" at bounding box center [965, 529] width 156 height 17
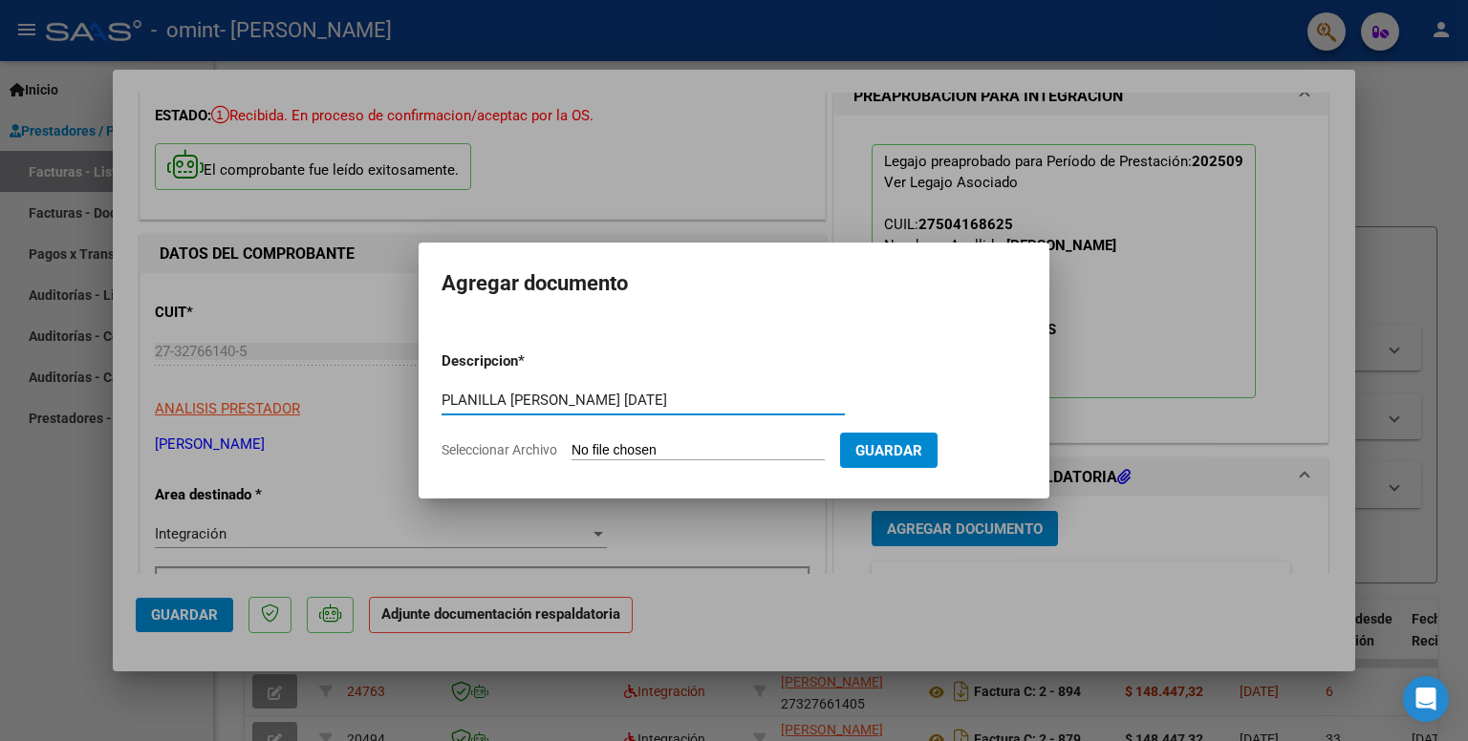
type input "PLANILLA [PERSON_NAME] [DATE]"
click at [726, 450] on input "Seleccionar Archivo" at bounding box center [697, 451] width 253 height 18
type input "C:\fakepath\PLANILLA FIRMADA [PERSON_NAME] [DATE].jpg"
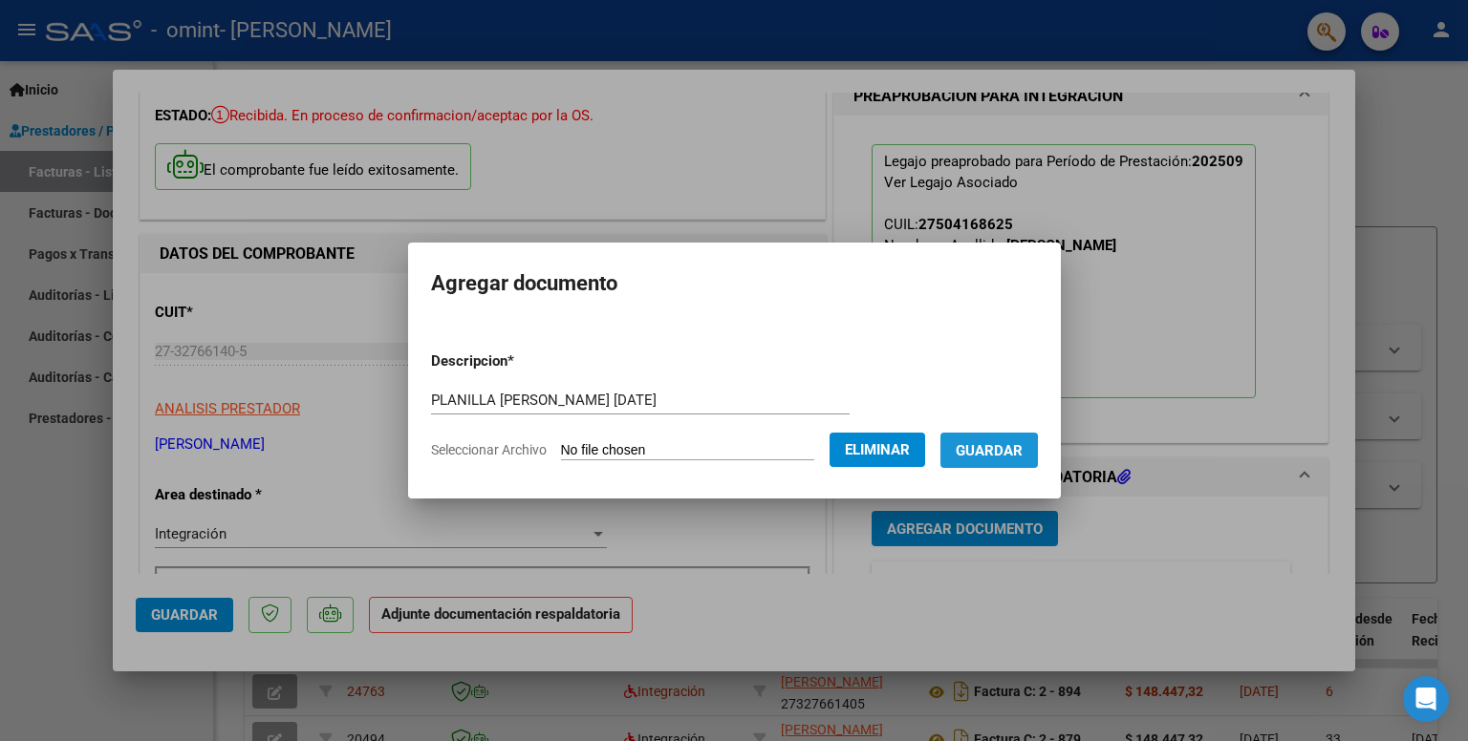
click at [1004, 452] on span "Guardar" at bounding box center [988, 450] width 67 height 17
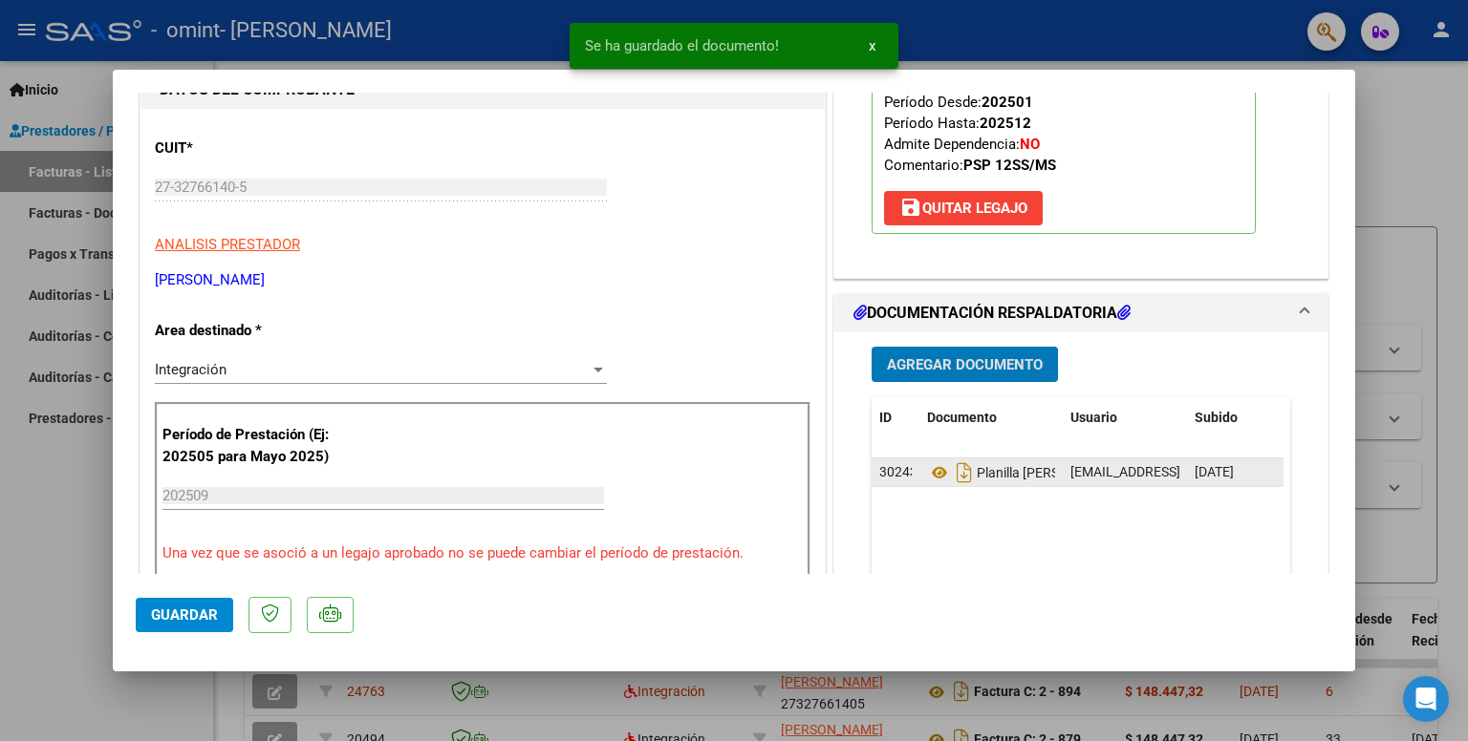
scroll to position [287, 0]
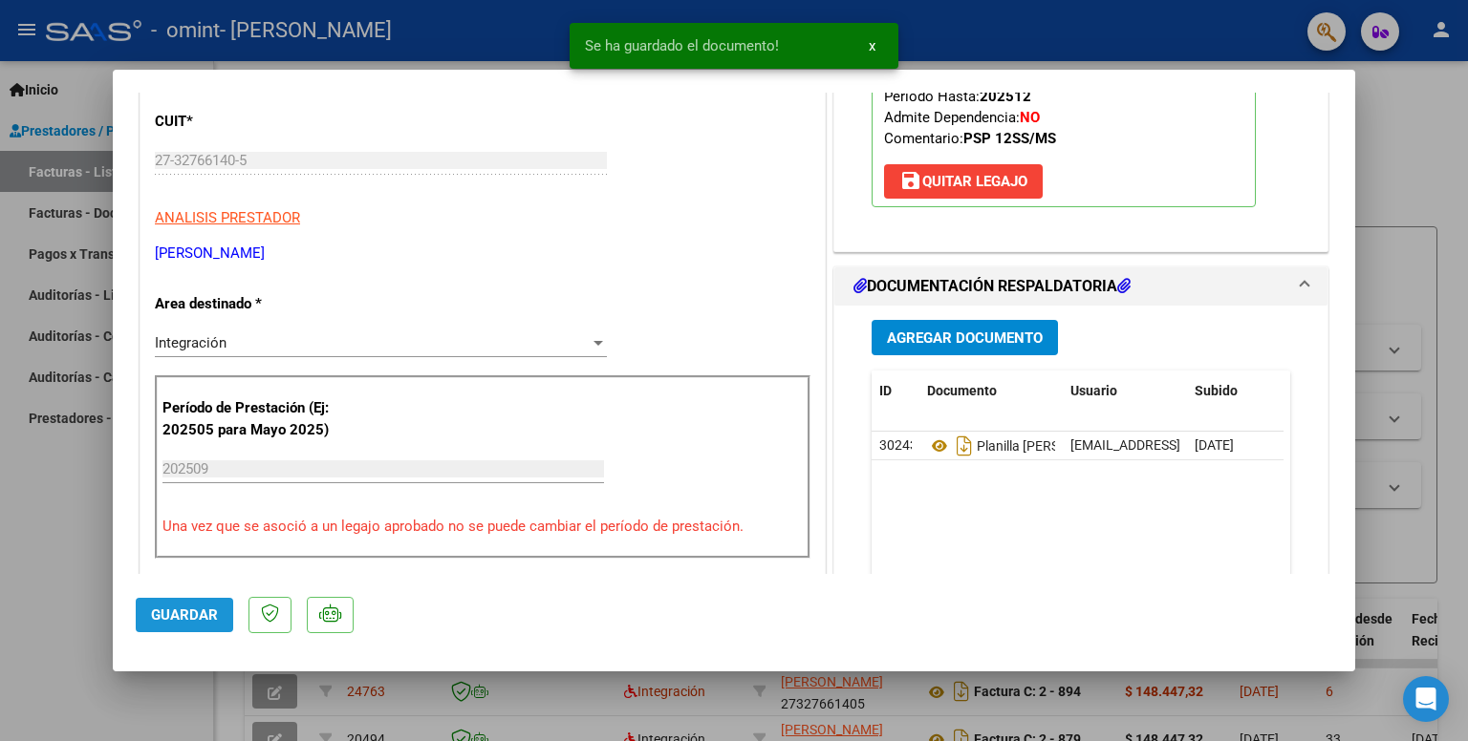
click at [213, 620] on span "Guardar" at bounding box center [184, 615] width 67 height 17
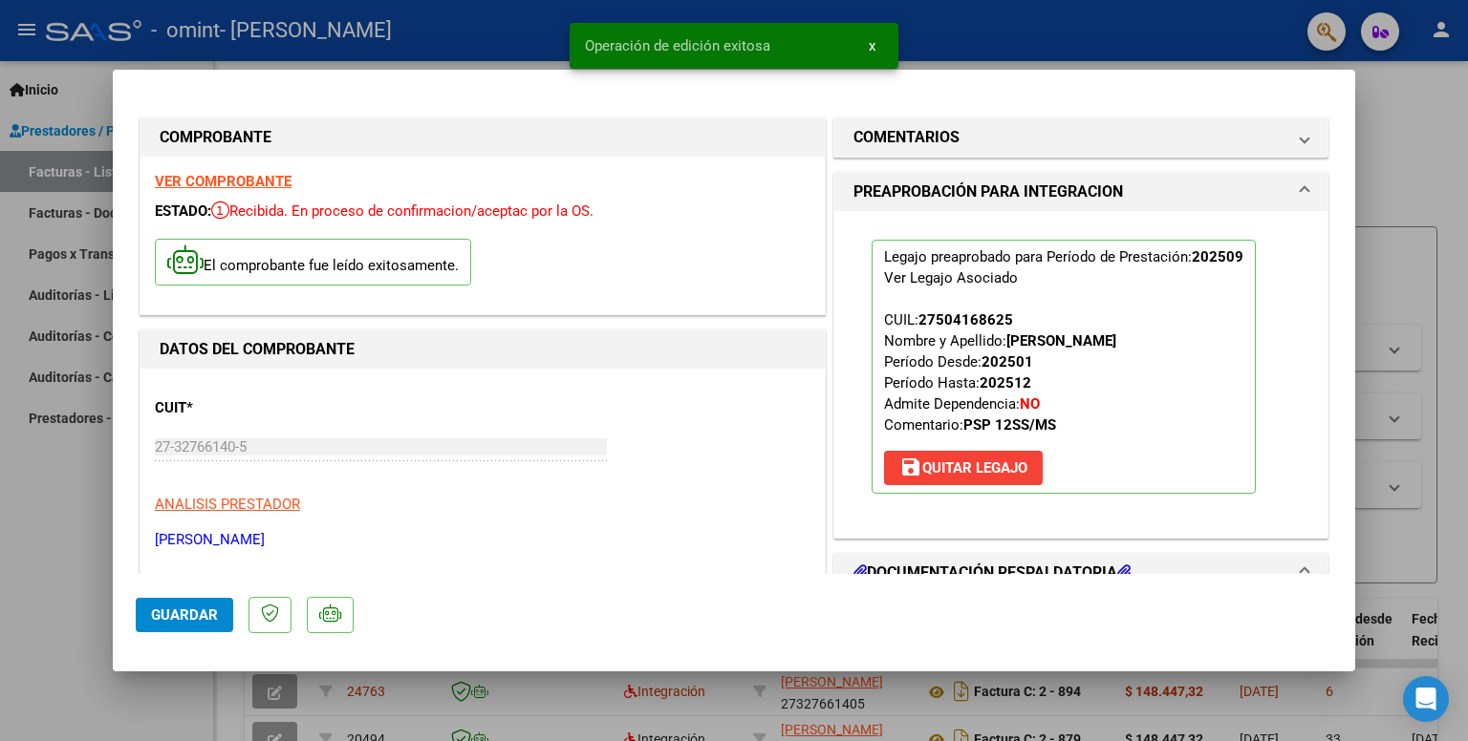
scroll to position [0, 0]
click at [27, 540] on div at bounding box center [734, 370] width 1468 height 741
type input "$ 0,00"
